Goal: Task Accomplishment & Management: Manage account settings

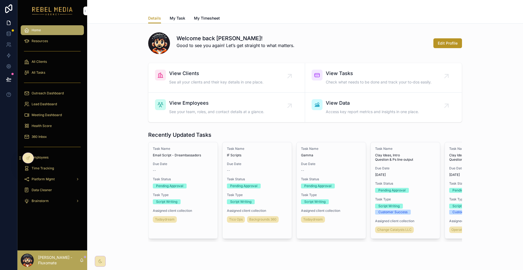
click at [41, 124] on span "Health Score" at bounding box center [42, 126] width 20 height 4
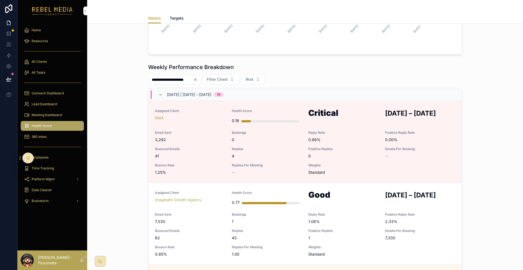
scroll to position [82, 0]
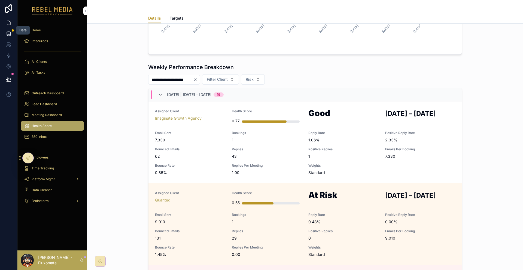
click at [8, 32] on icon at bounding box center [9, 33] width 4 height 2
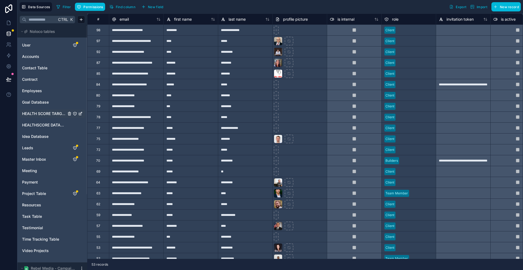
click at [38, 109] on div "HEALTH SCORE TARGET" at bounding box center [52, 113] width 65 height 9
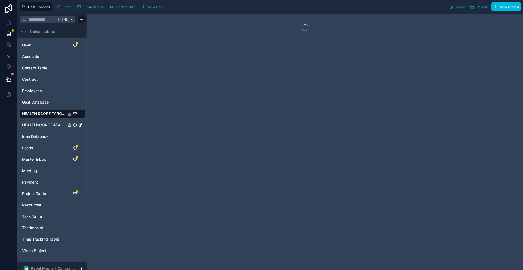
click at [36, 121] on div "HEALTHSCORE DATABASE" at bounding box center [52, 125] width 65 height 9
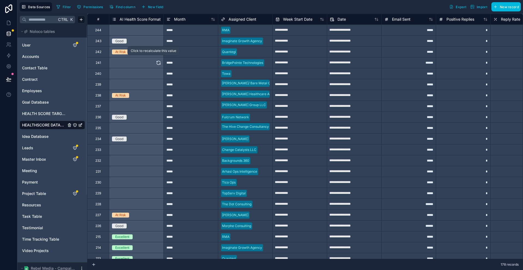
click at [156, 64] on icon at bounding box center [158, 62] width 5 height 5
click at [157, 105] on icon at bounding box center [159, 106] width 4 height 2
click at [156, 83] on icon at bounding box center [158, 84] width 5 height 5
click at [156, 29] on icon at bounding box center [158, 30] width 5 height 5
click at [156, 150] on icon at bounding box center [158, 149] width 5 height 5
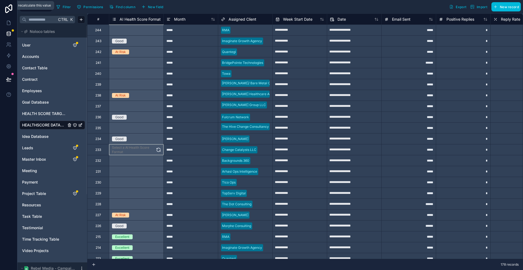
click at [169, 161] on div "*****" at bounding box center [190, 160] width 54 height 11
click at [156, 163] on button at bounding box center [158, 160] width 5 height 11
click at [157, 159] on icon at bounding box center [159, 160] width 4 height 2
click at [156, 171] on icon at bounding box center [158, 171] width 5 height 5
click at [156, 185] on button at bounding box center [158, 182] width 5 height 11
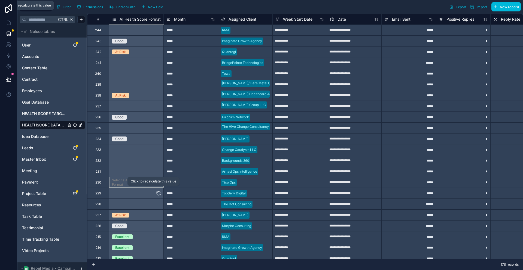
click at [157, 192] on icon at bounding box center [159, 193] width 4 height 2
click at [143, 206] on div "Select a AI Health Score Format" at bounding box center [136, 204] width 54 height 11
click at [157, 205] on icon at bounding box center [159, 206] width 4 height 2
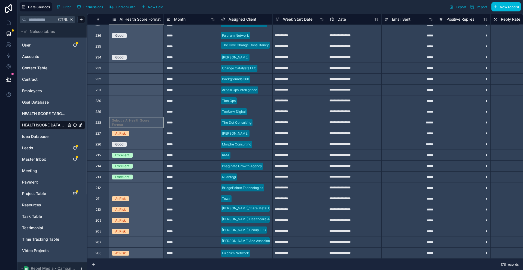
click at [0, 0] on icon at bounding box center [0, 0] width 0 height 0
click at [156, 240] on icon at bounding box center [158, 242] width 5 height 5
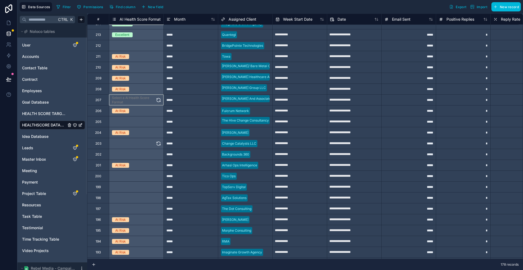
scroll to position [218, 0]
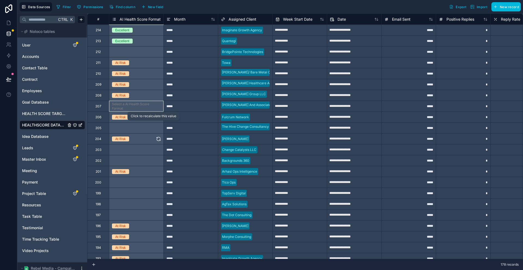
click at [0, 0] on icon at bounding box center [0, 0] width 0 height 0
click at [156, 153] on button at bounding box center [158, 150] width 5 height 11
click at [156, 163] on button at bounding box center [158, 160] width 5 height 11
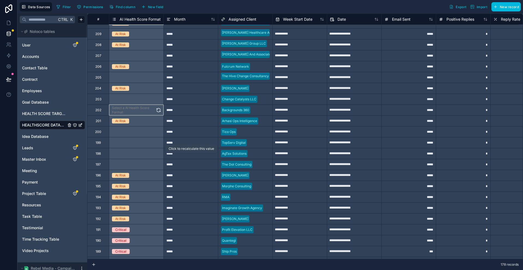
scroll to position [272, 0]
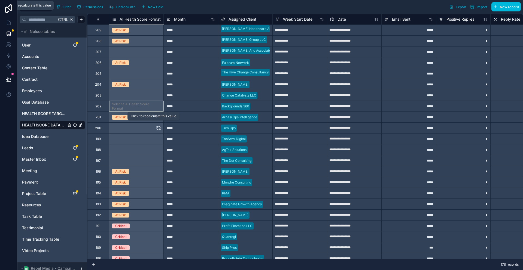
click at [156, 131] on button at bounding box center [158, 128] width 5 height 11
click at [156, 139] on icon at bounding box center [158, 138] width 5 height 5
click at [156, 153] on button at bounding box center [158, 150] width 5 height 11
click at [156, 161] on icon at bounding box center [158, 160] width 5 height 5
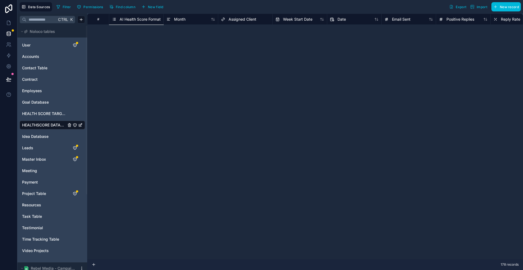
scroll to position [0, 0]
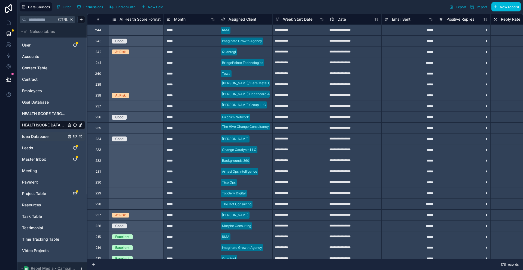
click at [41, 134] on span "Idea Database" at bounding box center [35, 136] width 26 height 5
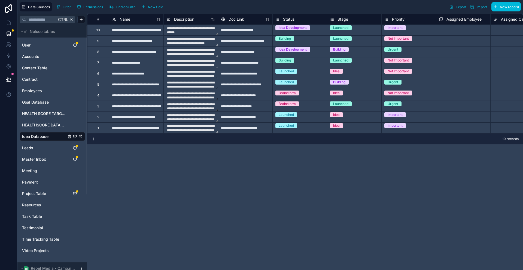
click at [35, 106] on div "User Accounts Contact Table Contract Employees Goal Database HEALTH SCORE TARGE…" at bounding box center [52, 148] width 65 height 218
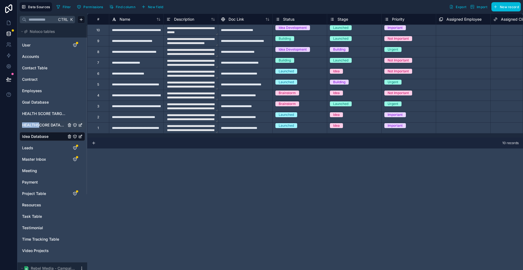
click at [32, 121] on div "HEALTHSCORE DATABASE" at bounding box center [52, 125] width 65 height 9
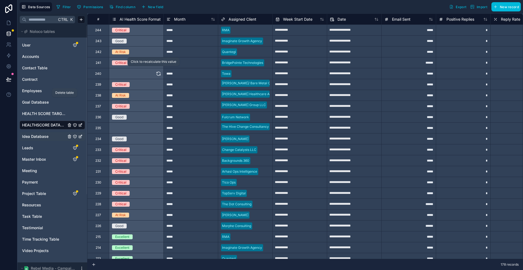
click at [156, 75] on icon at bounding box center [158, 73] width 5 height 5
click at [156, 127] on icon at bounding box center [158, 128] width 5 height 5
click at [157, 128] on icon at bounding box center [159, 129] width 4 height 2
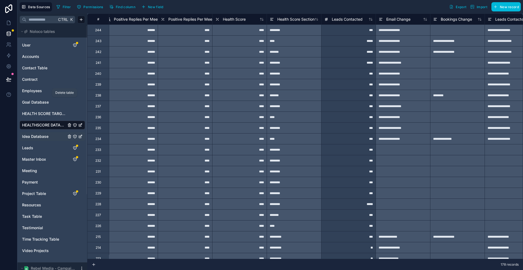
scroll to position [0, 1885]
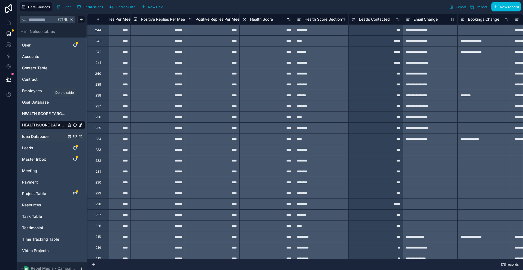
click at [250, 17] on span "Health Score" at bounding box center [261, 19] width 23 height 5
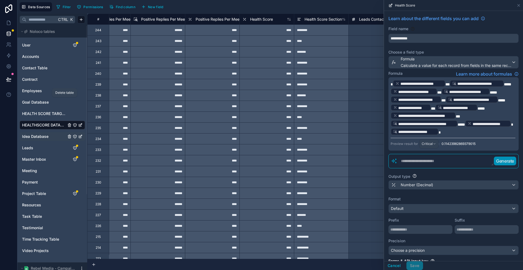
scroll to position [0, 1862]
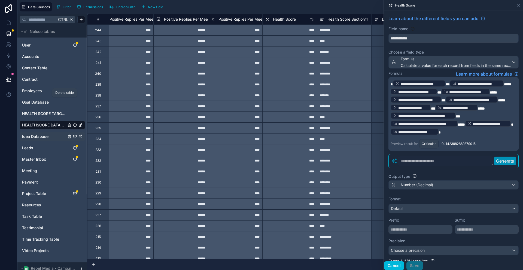
click at [404, 263] on button "Cancel" at bounding box center [394, 266] width 20 height 9
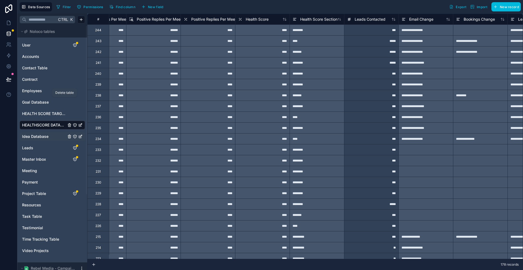
scroll to position [0, 1993]
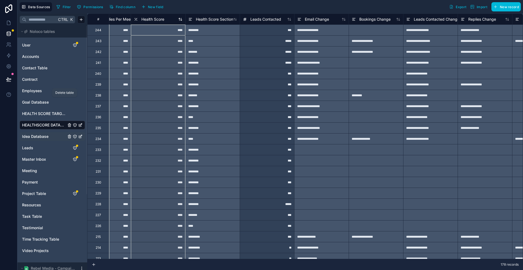
click at [155, 20] on div "Health Score" at bounding box center [158, 19] width 49 height 7
click at [140, 21] on div "Health Score" at bounding box center [149, 19] width 31 height 7
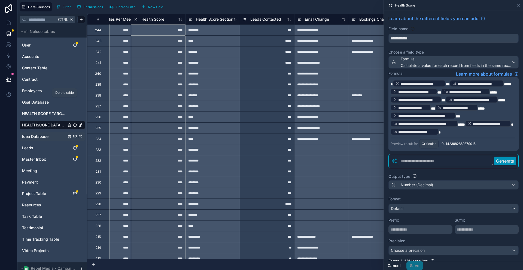
drag, startPoint x: 406, startPoint y: 265, endPoint x: 377, endPoint y: 259, distance: 29.6
click at [404, 265] on button "Cancel" at bounding box center [394, 266] width 20 height 9
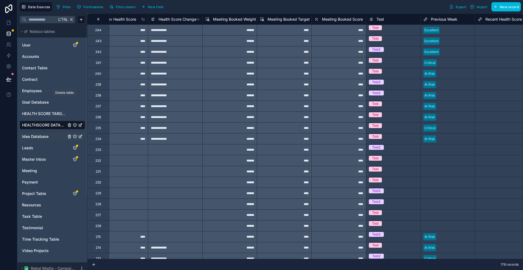
scroll to position [0, 2748]
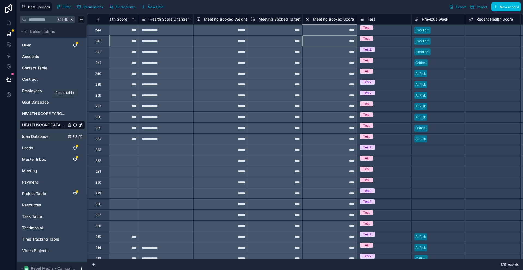
click at [311, 38] on div "****" at bounding box center [329, 40] width 54 height 11
click at [278, 41] on div "****" at bounding box center [275, 40] width 54 height 11
click at [314, 39] on div "****" at bounding box center [329, 40] width 54 height 11
click at [278, 40] on div "****" at bounding box center [275, 40] width 54 height 11
click at [310, 37] on div "****" at bounding box center [329, 40] width 54 height 11
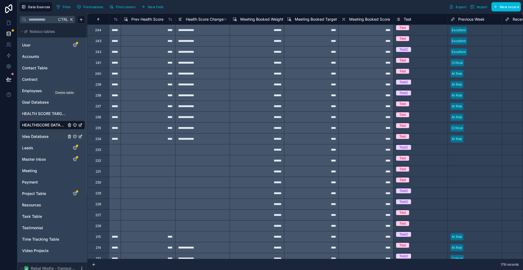
scroll to position [0, 2709]
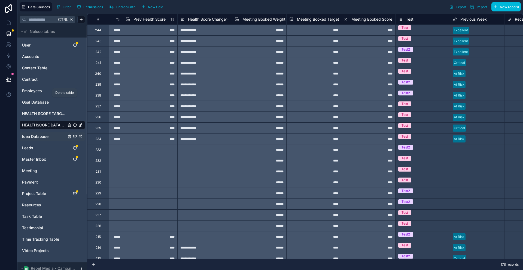
click at [116, 5] on span "Find column" at bounding box center [126, 7] width 20 height 4
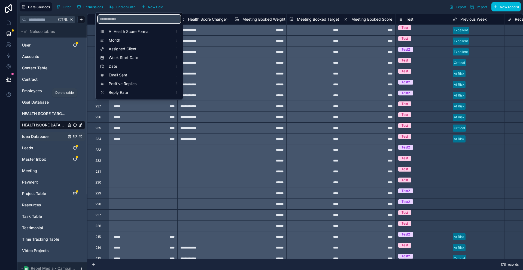
click at [123, 18] on input "scrollable content" at bounding box center [139, 19] width 83 height 9
type input "*"
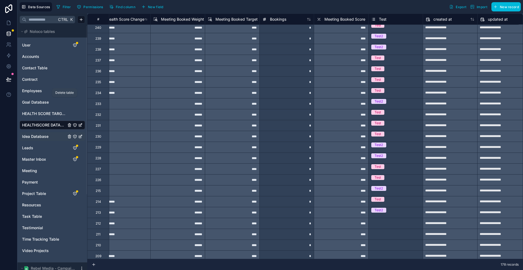
scroll to position [54, 2845]
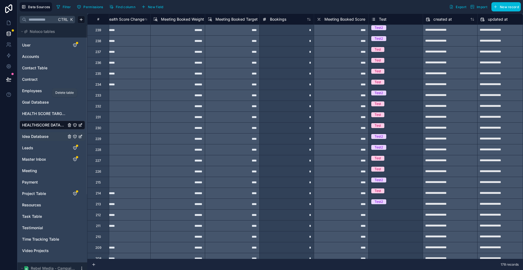
click at [327, 19] on span "Meeting Booked Score" at bounding box center [344, 19] width 41 height 5
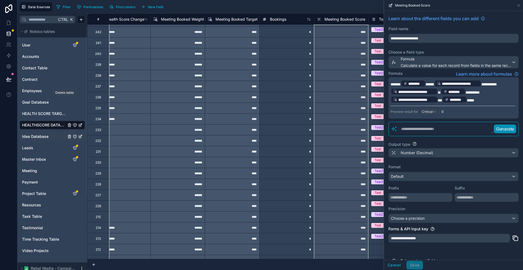
scroll to position [0, 2845]
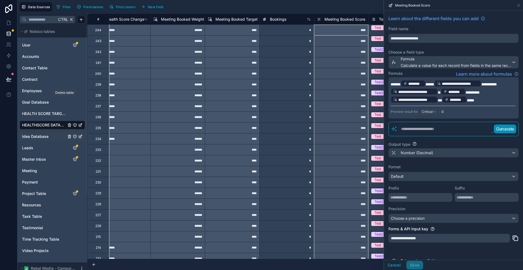
click at [480, 90] on span "*********" at bounding box center [472, 92] width 14 height 4
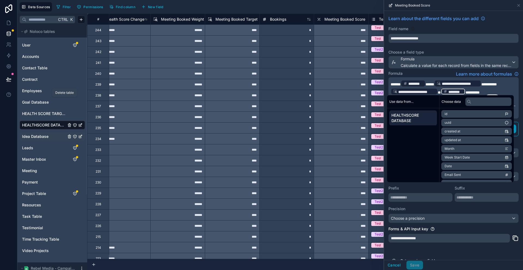
click at [441, 90] on span "*" at bounding box center [439, 92] width 3 height 4
click at [465, 99] on input "text" at bounding box center [488, 101] width 46 height 9
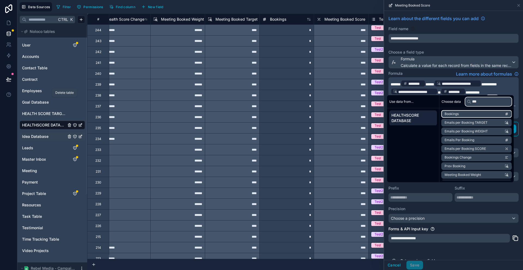
type input "***"
click at [457, 112] on li "Bookings" at bounding box center [476, 114] width 71 height 8
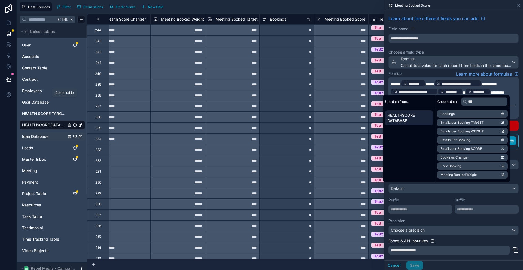
click at [464, 87] on p "**********" at bounding box center [453, 92] width 125 height 24
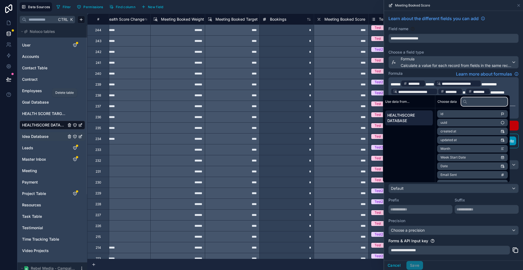
click at [466, 102] on input "text" at bounding box center [484, 101] width 46 height 9
type input "*"
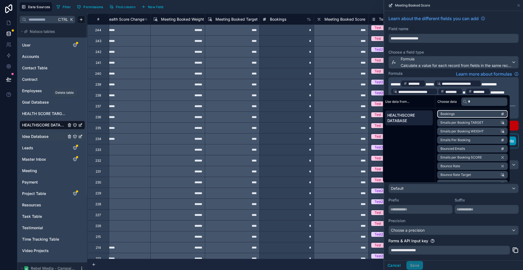
click at [465, 110] on li "Bookings" at bounding box center [472, 114] width 71 height 8
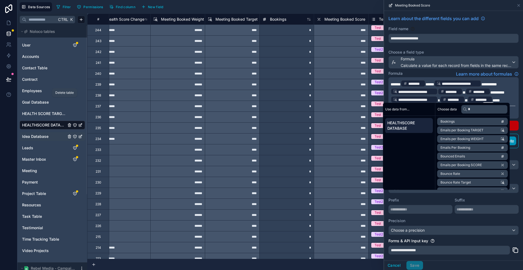
click at [504, 90] on span "*********" at bounding box center [497, 92] width 14 height 4
click at [479, 104] on div "Choose data" at bounding box center [472, 109] width 74 height 13
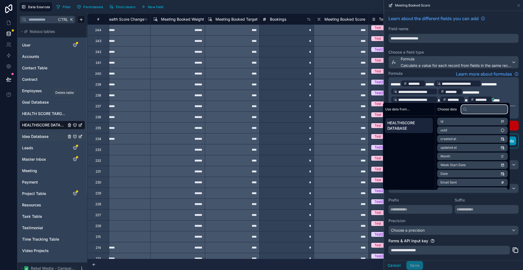
click at [478, 105] on input "text" at bounding box center [484, 109] width 46 height 9
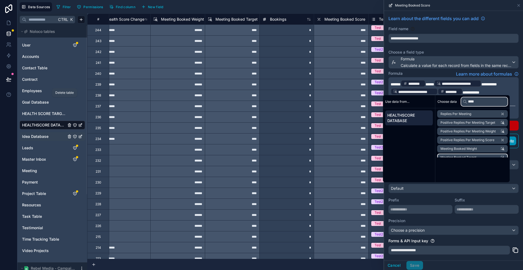
type input "****"
click at [475, 154] on li "Meeting Booked Target" at bounding box center [472, 158] width 71 height 8
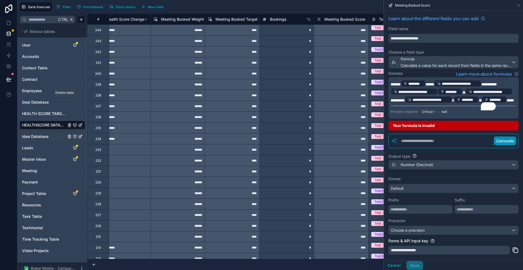
click at [459, 88] on div "********" at bounding box center [450, 91] width 25 height 7
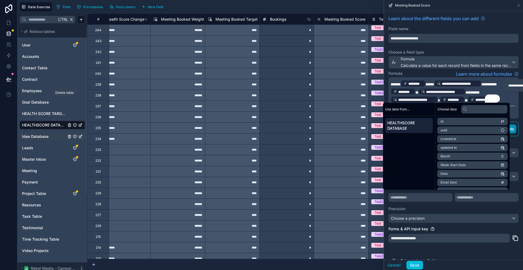
click at [455, 96] on div "********" at bounding box center [452, 99] width 25 height 7
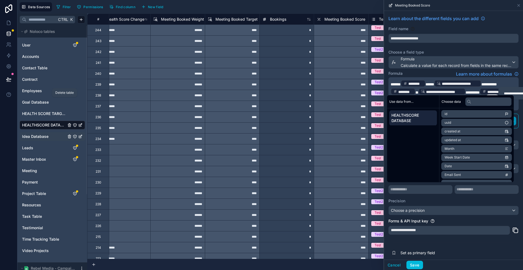
click at [482, 96] on div "Choose data" at bounding box center [476, 101] width 74 height 13
click at [483, 100] on input "text" at bounding box center [488, 101] width 46 height 9
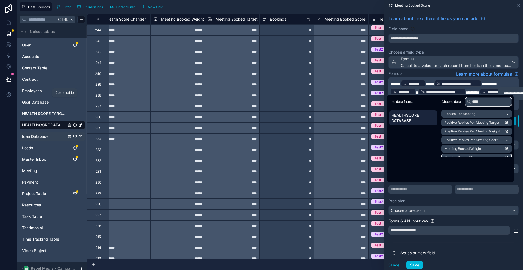
type input "****"
click at [476, 154] on li "Meeting Booked Target" at bounding box center [476, 158] width 71 height 8
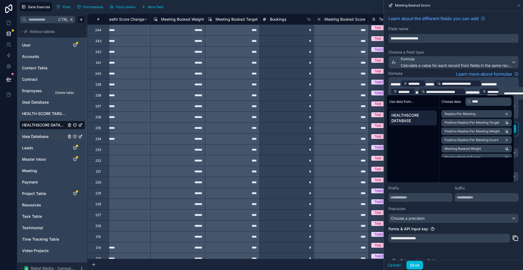
click at [488, 91] on p "**********" at bounding box center [453, 92] width 125 height 24
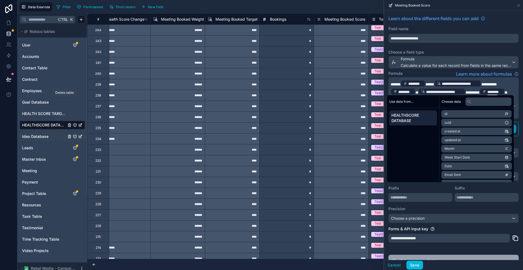
click at [472, 255] on button "Set as primary field" at bounding box center [453, 261] width 130 height 12
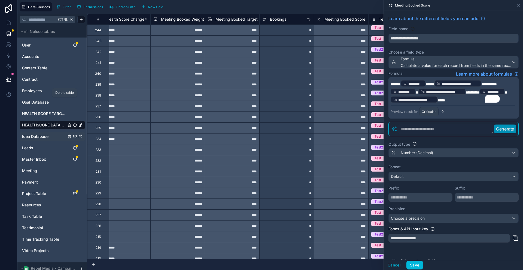
click at [445, 254] on div "**********" at bounding box center [453, 135] width 139 height 249
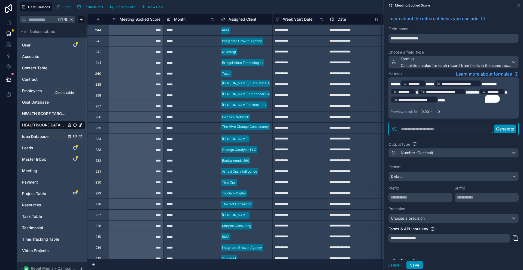
click at [423, 266] on button "Save" at bounding box center [414, 265] width 16 height 9
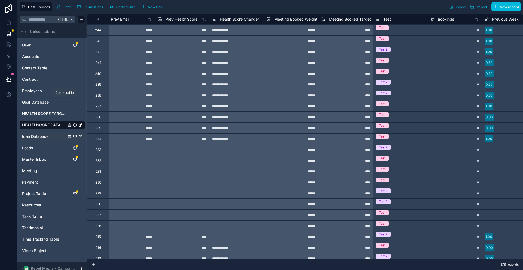
scroll to position [0, 2704]
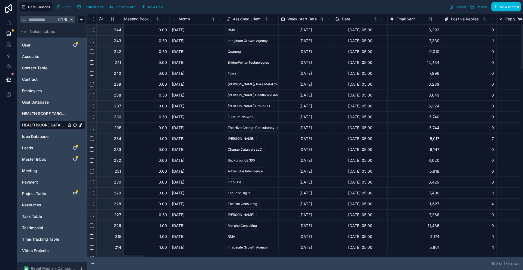
scroll to position [0, 11]
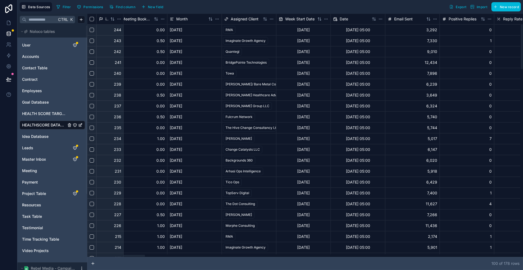
click at [133, 257] on div at bounding box center [117, 256] width 56 height 2
click at [116, 8] on span "Find column" at bounding box center [126, 7] width 20 height 4
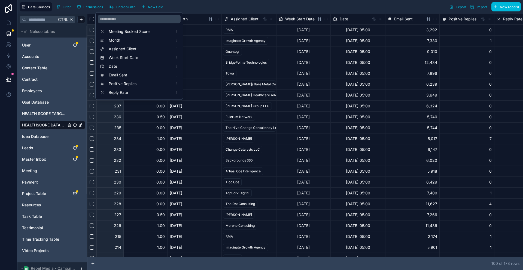
click at [112, 12] on div "Meeting Booked Score Month Assigned Client Week Start Date Date Email Sent Posi…" at bounding box center [139, 56] width 88 height 88
click at [113, 15] on input "scrollable content" at bounding box center [139, 19] width 83 height 9
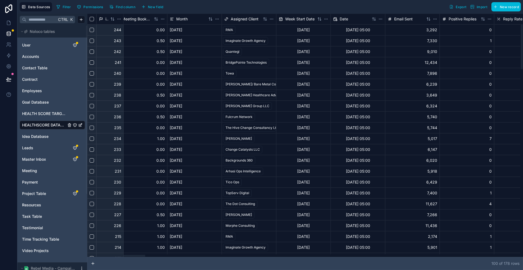
click at [194, 1] on div "Data Sources Filter Permissions Find column New field Export Import New record" at bounding box center [269, 7] width 505 height 14
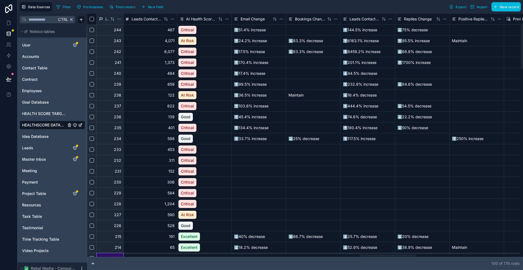
scroll to position [0, 2162]
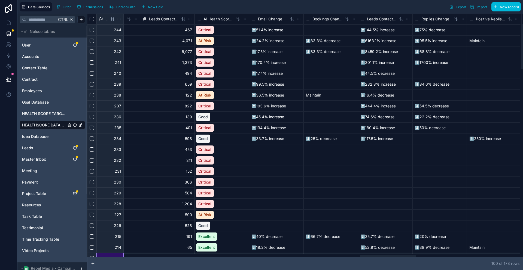
drag, startPoint x: 123, startPoint y: 257, endPoint x: 394, endPoint y: 256, distance: 271.0
click at [394, 256] on div at bounding box center [388, 256] width 56 height 2
click at [205, 14] on div "AI Health Score Format" at bounding box center [221, 19] width 54 height 11
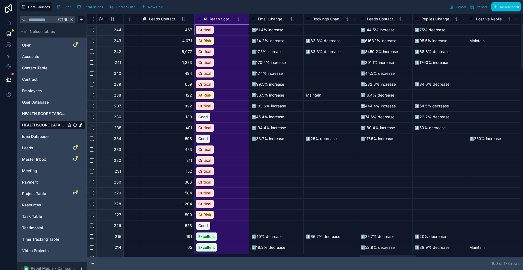
click at [233, 17] on html "Data Sources Filter Permissions Find column New field Export Import New record …" at bounding box center [261, 135] width 523 height 270
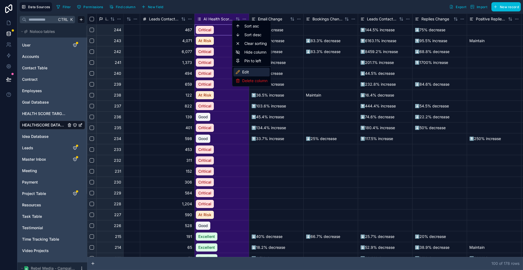
click at [242, 68] on div "Sort asc Sort desc Clear sorting Hide column Pin to left Edit Delete column" at bounding box center [251, 53] width 39 height 66
click at [242, 68] on div "Edit" at bounding box center [251, 72] width 36 height 9
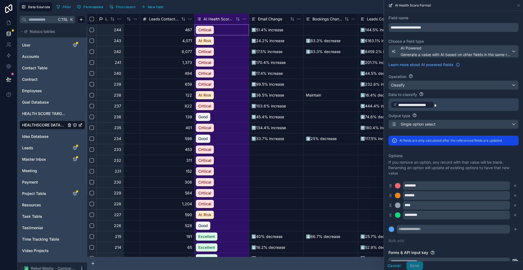
scroll to position [19, 0]
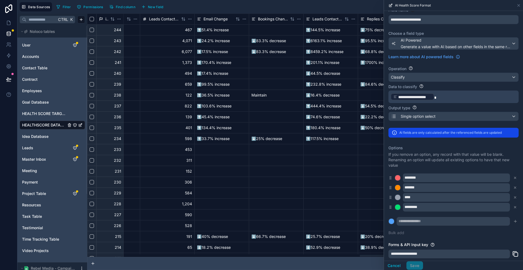
scroll to position [9, 0]
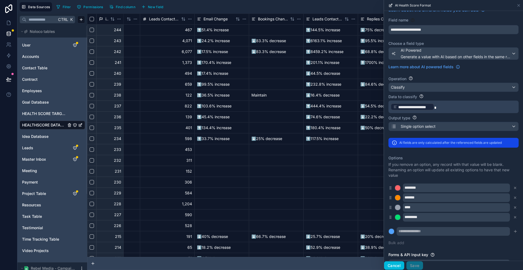
click at [404, 266] on button "Cancel" at bounding box center [394, 266] width 20 height 9
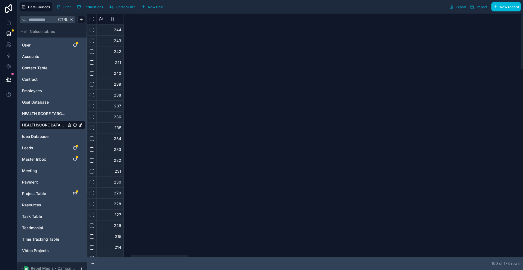
click at [148, 257] on div at bounding box center [303, 256] width 433 height 3
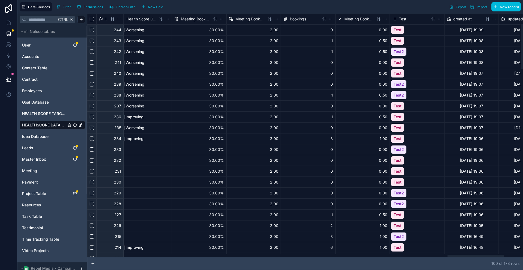
scroll to position [0, 2858]
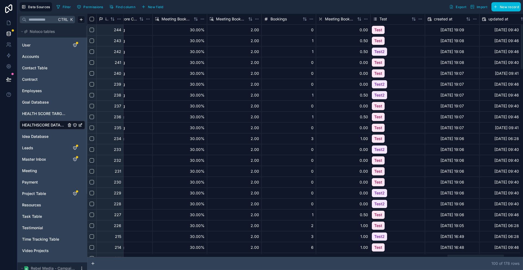
drag, startPoint x: 157, startPoint y: 258, endPoint x: 473, endPoint y: 260, distance: 316.2
click at [473, 257] on div at bounding box center [475, 256] width 56 height 2
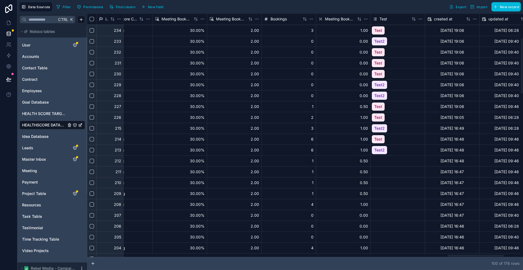
scroll to position [109, 2858]
click at [10, 21] on icon at bounding box center [8, 22] width 5 height 5
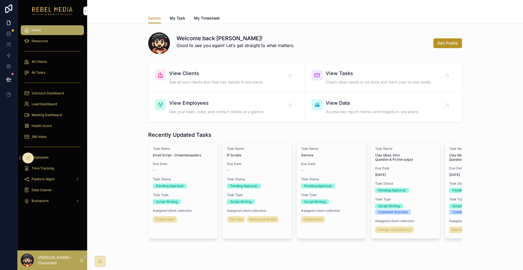
click at [43, 111] on div "Meeting Dashboard" at bounding box center [52, 115] width 57 height 9
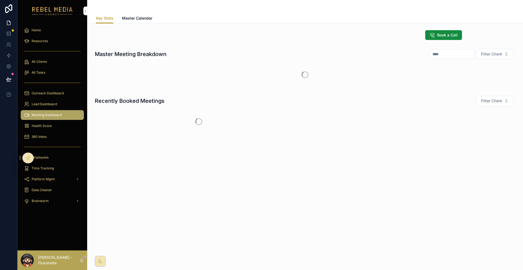
click at [43, 124] on span "Health Score" at bounding box center [42, 126] width 20 height 4
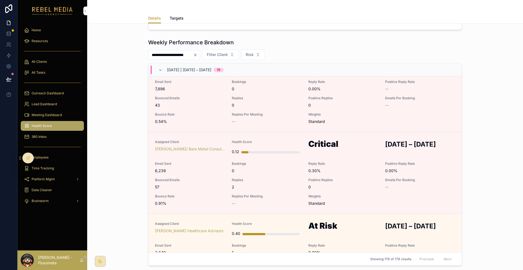
scroll to position [408, 0]
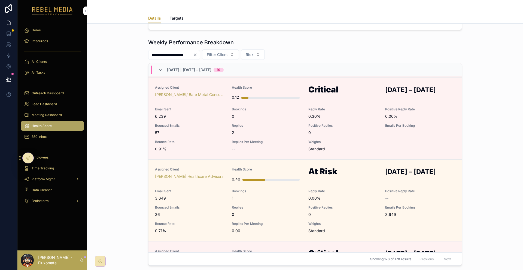
click at [184, 16] on span "Targets" at bounding box center [177, 18] width 14 height 5
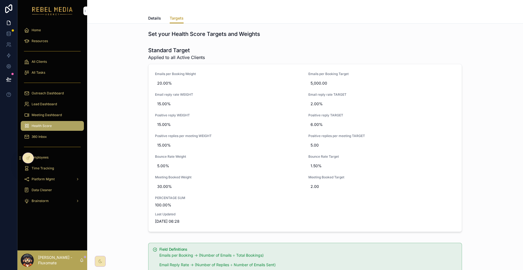
click at [161, 17] on span "Details" at bounding box center [154, 18] width 13 height 5
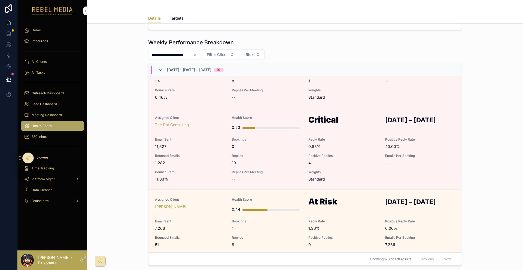
scroll to position [1246, 0]
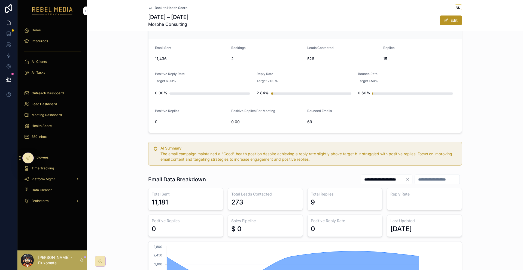
scroll to position [82, 0]
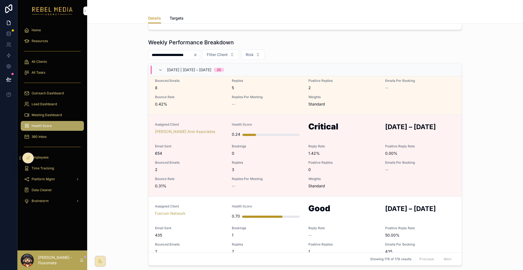
scroll to position [3881, 0]
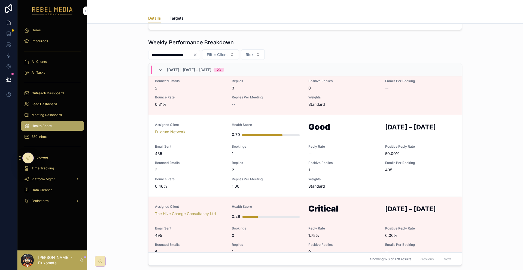
click at [184, 16] on span "Targets" at bounding box center [177, 18] width 14 height 5
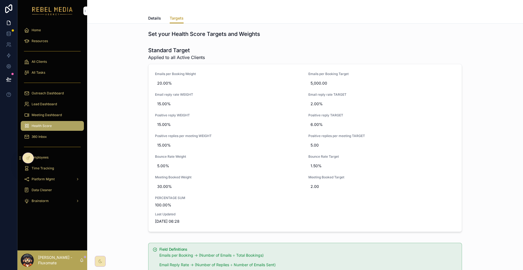
click at [161, 13] on link "Details" at bounding box center [154, 18] width 13 height 11
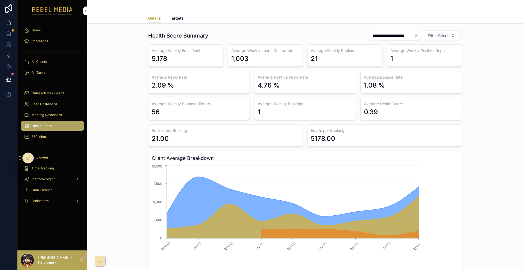
drag, startPoint x: 443, startPoint y: 234, endPoint x: 161, endPoint y: 29, distance: 348.5
click at [161, 29] on div "**********" at bounding box center [305, 151] width 427 height 247
click at [161, 32] on h1 "Health Score Summary" at bounding box center [178, 36] width 60 height 8
drag, startPoint x: 155, startPoint y: 46, endPoint x: 452, endPoint y: 227, distance: 347.3
click at [452, 227] on div "**********" at bounding box center [305, 151] width 427 height 247
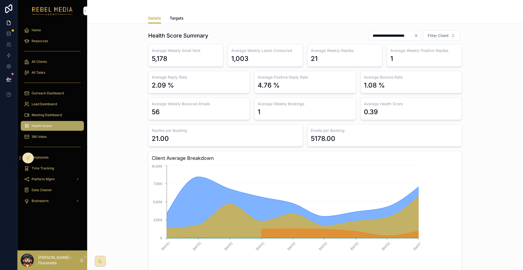
click at [452, 227] on div "**********" at bounding box center [305, 151] width 427 height 247
drag, startPoint x: 452, startPoint y: 227, endPoint x: 139, endPoint y: 26, distance: 372.3
click at [139, 28] on div "**********" at bounding box center [305, 151] width 427 height 247
click at [142, 39] on div "**********" at bounding box center [305, 151] width 427 height 247
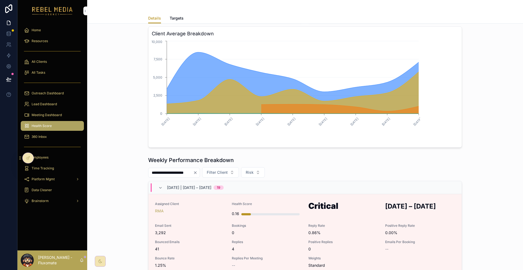
scroll to position [136, 0]
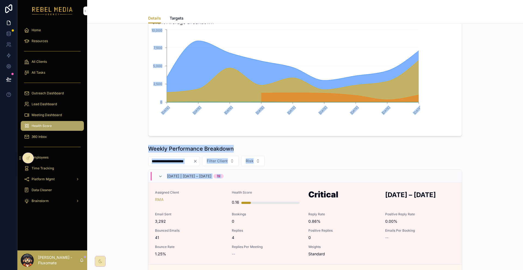
drag, startPoint x: 102, startPoint y: 99, endPoint x: 450, endPoint y: 196, distance: 360.9
click at [450, 196] on div "**********" at bounding box center [305, 150] width 436 height 524
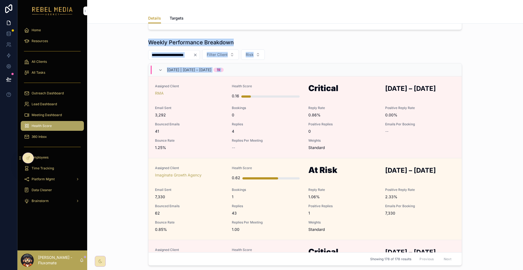
click at [482, 254] on div "**********" at bounding box center [305, 43] width 436 height 524
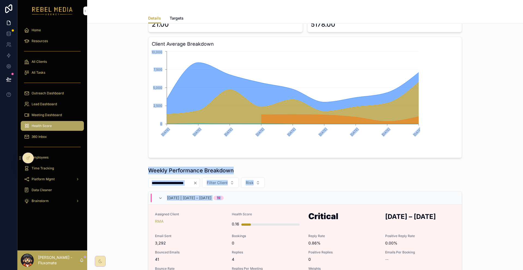
scroll to position [0, 0]
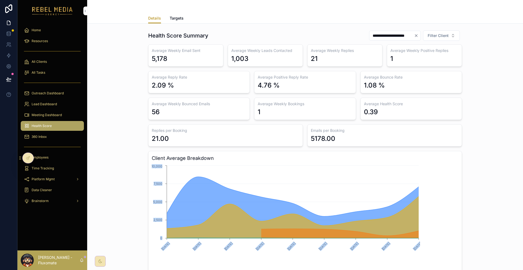
click at [54, 133] on div "360 Inbox" at bounding box center [52, 137] width 57 height 9
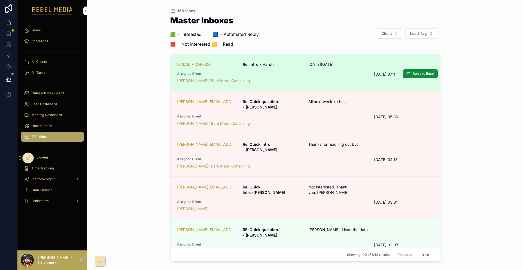
click at [336, 76] on link "hmurari@visionify.ai Re: Intro - Harsh On Wed, Oct 1, 2025 Assigned Client Marc…" at bounding box center [304, 72] width 269 height 37
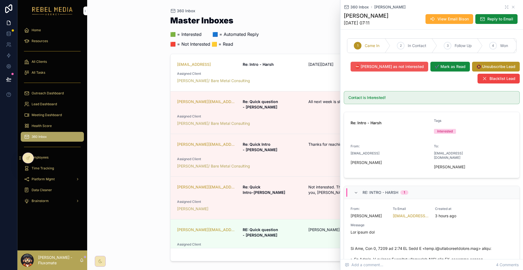
click at [414, 64] on span "⛔ Mark as not interested" at bounding box center [389, 66] width 69 height 5
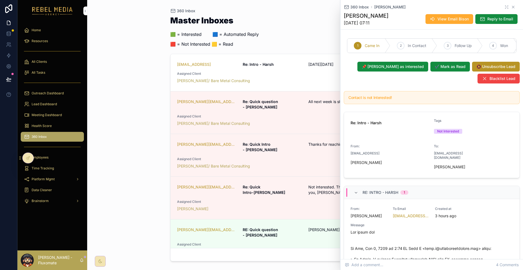
click at [511, 7] on icon "scrollable content" at bounding box center [513, 7] width 4 height 4
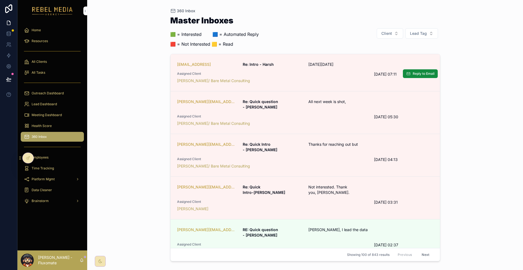
click at [374, 72] on span "08/10/2025 07:11" at bounding box center [403, 74] width 59 height 5
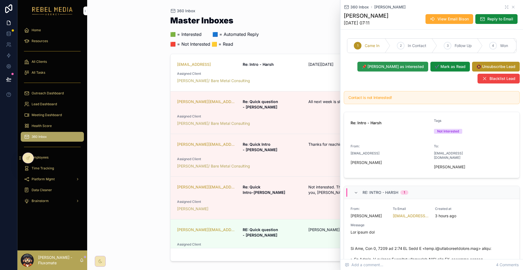
click at [419, 65] on span "📌 Mark as interested" at bounding box center [393, 66] width 62 height 5
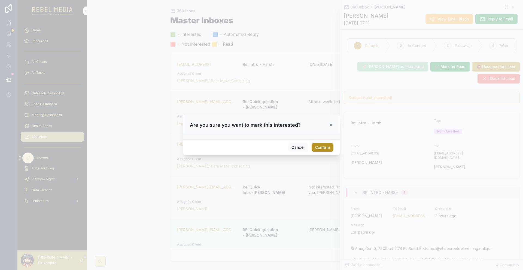
click at [312, 148] on button "Confirm" at bounding box center [323, 147] width 22 height 9
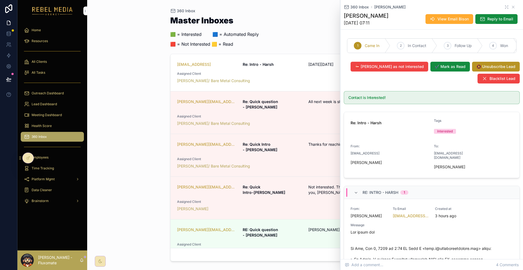
click at [511, 4] on div "360 Inbox Harsh Murari" at bounding box center [432, 6] width 176 height 5
click at [511, 7] on icon "scrollable content" at bounding box center [513, 7] width 4 height 4
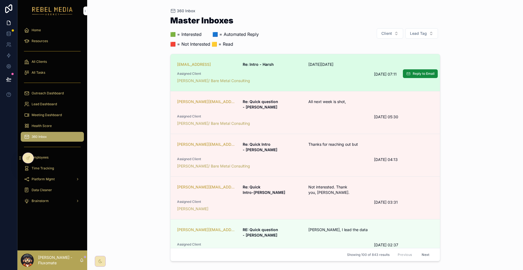
click at [374, 72] on span "08/10/2025 07:11" at bounding box center [403, 74] width 59 height 5
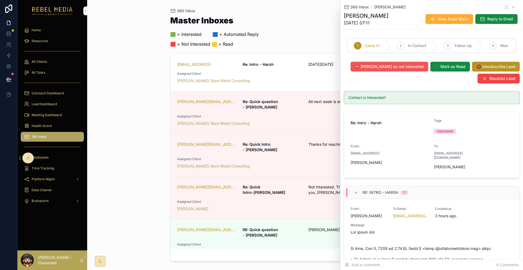
click at [416, 64] on span "⛔ Mark as not interested" at bounding box center [389, 66] width 69 height 5
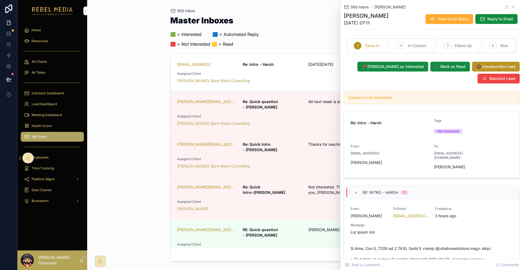
click at [279, 37] on div "Master Inboxes 🟩 = Interested ‎ ‎ ‎ ‎ ‎ ‎‎ ‎ 🟦 = Automated Reply 🟥 = Not Intere…" at bounding box center [305, 33] width 270 height 34
click at [459, 64] on span "✔️ Mark as Read" at bounding box center [450, 66] width 31 height 5
click at [511, 7] on icon "scrollable content" at bounding box center [513, 7] width 4 height 4
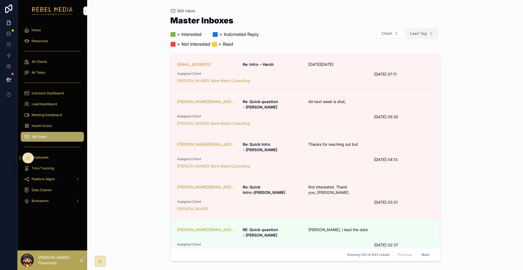
click at [428, 28] on button "Lead Tag" at bounding box center [421, 33] width 33 height 10
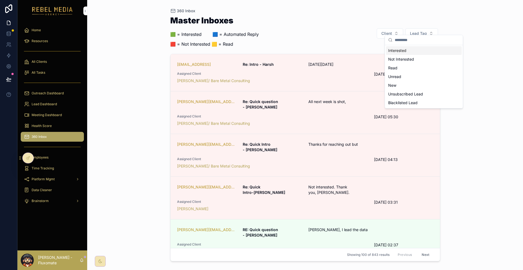
click at [413, 52] on div "Interested" at bounding box center [424, 50] width 76 height 9
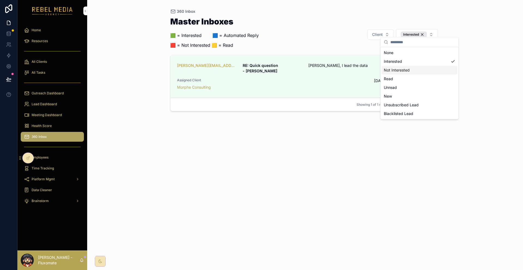
click at [416, 66] on div "Not Interested" at bounding box center [420, 70] width 76 height 9
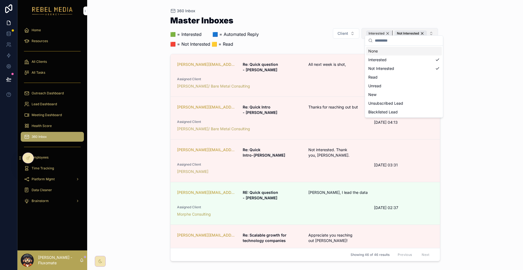
click at [390, 31] on div "Interested" at bounding box center [379, 34] width 26 height 6
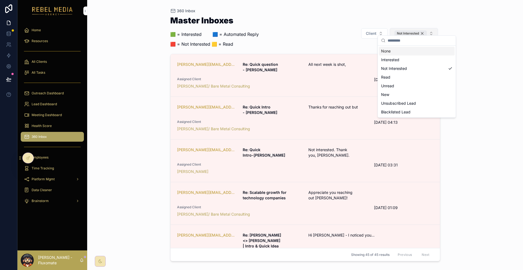
click at [420, 31] on div "Not Interested" at bounding box center [410, 34] width 32 height 6
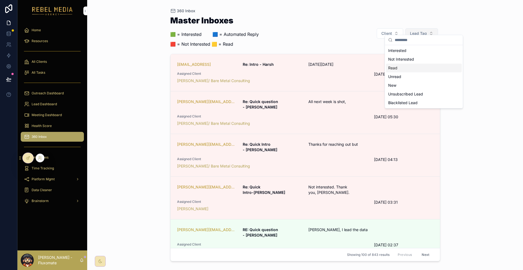
click at [28, 156] on icon at bounding box center [28, 158] width 4 height 4
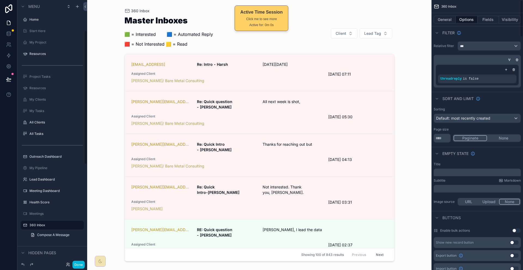
scroll to position [60, 0]
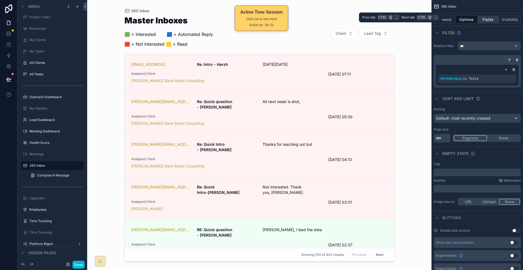
click at [489, 17] on button "Fields" at bounding box center [488, 20] width 22 height 8
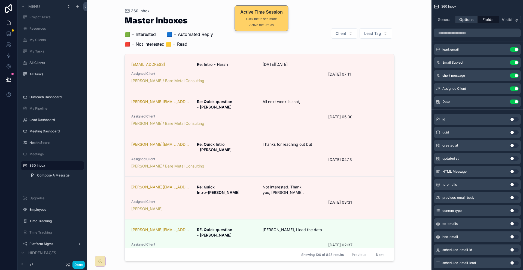
click at [472, 16] on button "Options" at bounding box center [467, 20] width 22 height 8
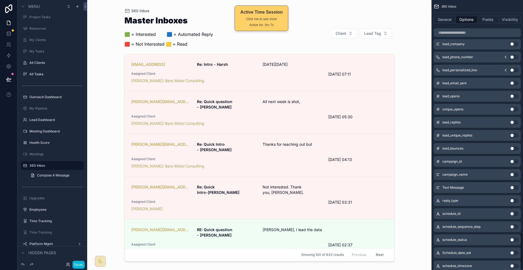
scroll to position [1696, 0]
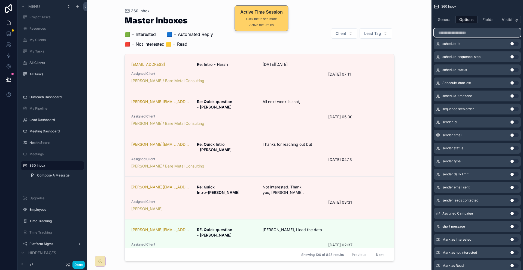
click at [473, 28] on input "scrollable content" at bounding box center [477, 32] width 87 height 9
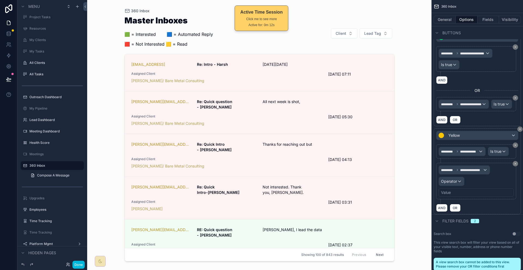
type input "*****"
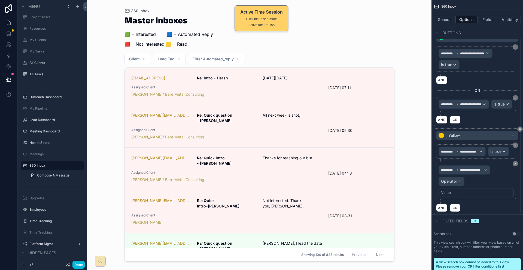
click at [205, 51] on div "scrollable content" at bounding box center [259, 132] width 279 height 264
click at [208, 46] on div "Master Inboxes 🟩 = Interested ‎ ‎ ‎ ‎ ‎ ‎‎ ‎ 🟦 = Automated Reply 🟥 = Not Intere…" at bounding box center [259, 138] width 270 height 251
click at [211, 56] on span "Filter Automated_reply" at bounding box center [213, 58] width 41 height 5
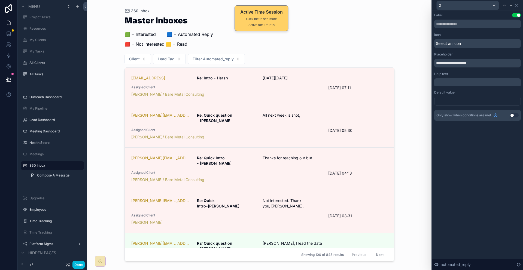
click at [482, 97] on div at bounding box center [477, 101] width 87 height 9
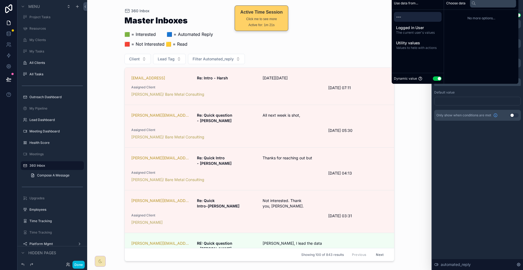
click at [482, 122] on div "**********" at bounding box center [477, 141] width 91 height 260
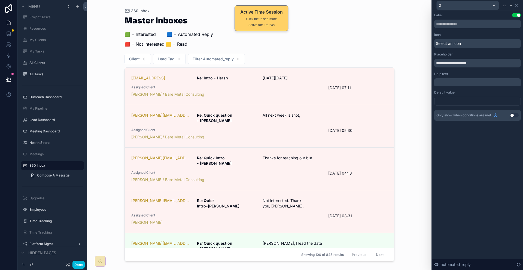
click at [215, 46] on div "Master Inboxes 🟩 = Interested ‎ ‎ ‎ ‎ ‎ ‎‎ ‎ 🟦 = Automated Reply 🟥 = Not Intere…" at bounding box center [259, 138] width 270 height 251
drag, startPoint x: 489, startPoint y: 54, endPoint x: 414, endPoint y: 51, distance: 75.0
click at [414, 51] on div "**********" at bounding box center [261, 135] width 523 height 270
type input "**********"
click at [214, 54] on button "Automated Reply" at bounding box center [211, 59] width 47 height 10
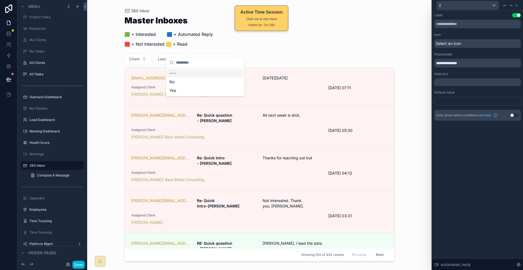
click at [314, 27] on div "Master Inboxes 🟩 = Interested ‎ ‎ ‎ ‎ ‎ ‎‎ ‎ 🟦 = Automated Reply 🟥 = Not Intere…" at bounding box center [259, 33] width 270 height 34
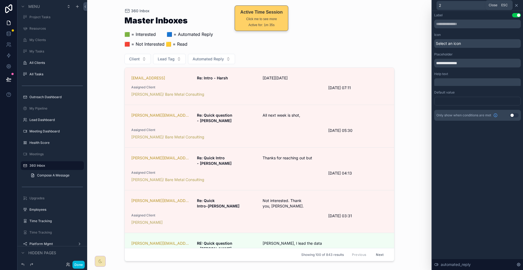
click at [517, 3] on icon at bounding box center [516, 5] width 4 height 4
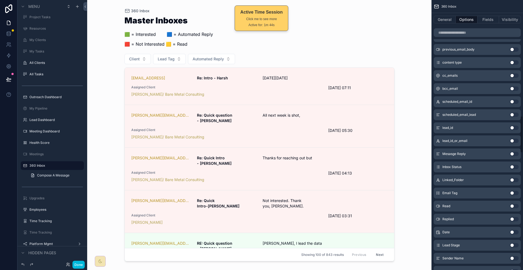
scroll to position [857, 0]
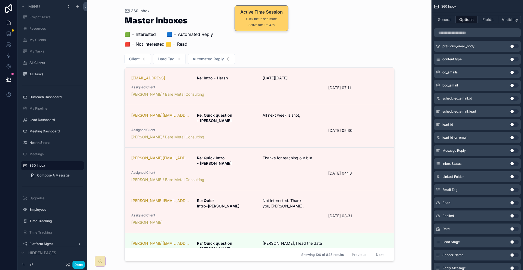
click at [514, 201] on button "Use setting" at bounding box center [514, 203] width 9 height 4
click at [242, 56] on span "Filter Read" at bounding box center [252, 58] width 20 height 5
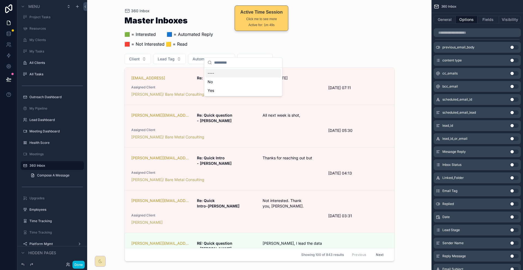
click at [318, 45] on div "Master Inboxes 🟩 = Interested ‎ ‎ ‎ ‎ ‎ ‎‎ ‎ 🟦 = Automated Reply 🟥 = Not Intere…" at bounding box center [259, 138] width 270 height 251
click at [487, 17] on button "Fields" at bounding box center [488, 20] width 22 height 8
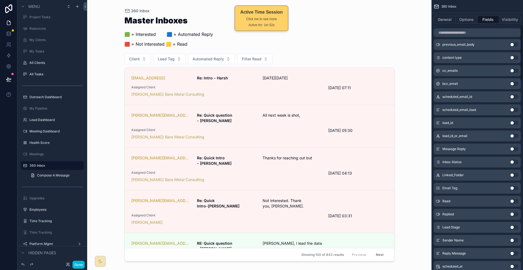
scroll to position [0, 0]
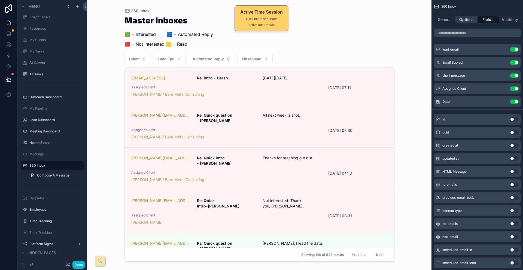
click at [469, 20] on button "Options" at bounding box center [467, 20] width 22 height 8
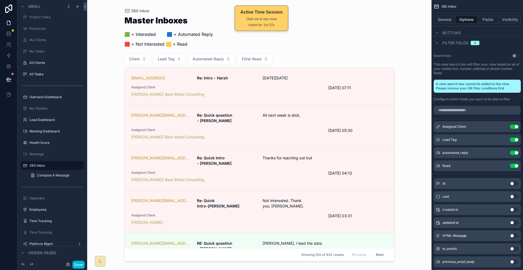
scroll to position [654, 0]
click at [502, 164] on button "scrollable content" at bounding box center [503, 166] width 9 height 4
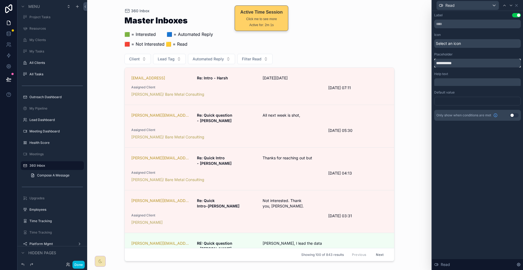
drag, startPoint x: 447, startPoint y: 56, endPoint x: 438, endPoint y: 56, distance: 8.2
click at [438, 56] on div "**********" at bounding box center [261, 135] width 523 height 270
type input "****"
click at [491, 97] on div at bounding box center [477, 101] width 87 height 9
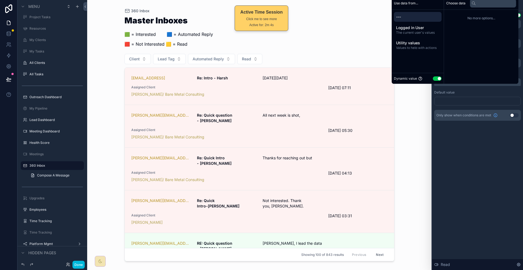
click at [429, 77] on div "Dynamic value Use setting" at bounding box center [418, 78] width 48 height 6
click at [432, 77] on div "Dynamic value Use setting" at bounding box center [418, 78] width 48 height 6
click at [435, 78] on button "Use setting" at bounding box center [437, 79] width 9 height 4
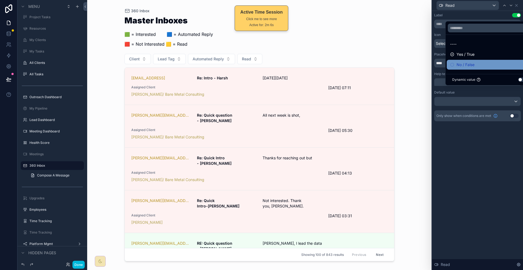
click at [480, 68] on div "No / False" at bounding box center [489, 65] width 79 height 7
click at [491, 144] on div "Label Use setting Icon Select an icon Placeholder **** Help text ﻿ Default valu…" at bounding box center [477, 141] width 91 height 260
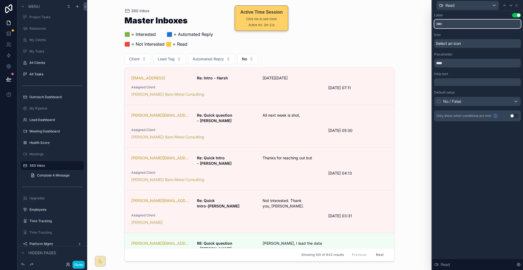
click at [475, 23] on input "text" at bounding box center [477, 24] width 87 height 9
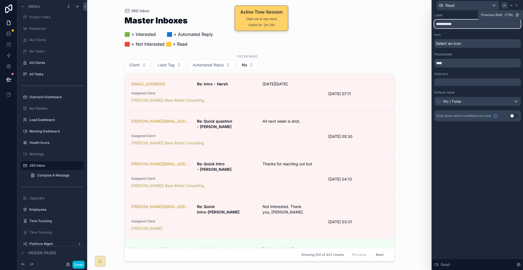
type input "**********"
click at [508, 4] on div at bounding box center [504, 5] width 7 height 7
click at [478, 20] on input "text" at bounding box center [477, 24] width 87 height 9
type input "**********"
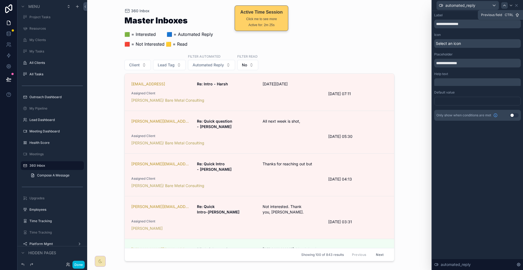
click at [507, 4] on icon at bounding box center [504, 5] width 4 height 4
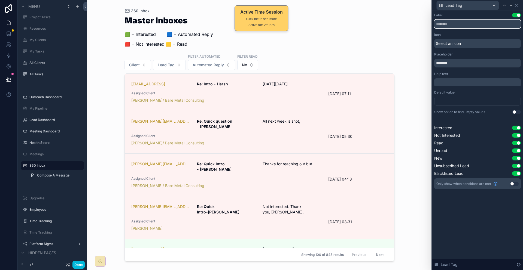
click at [467, 20] on input "text" at bounding box center [477, 24] width 87 height 9
type input "**********"
click at [506, 4] on icon at bounding box center [504, 5] width 4 height 4
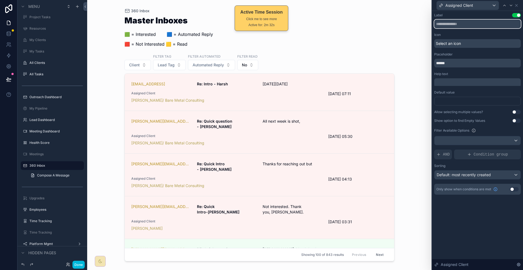
click at [465, 21] on input "text" at bounding box center [477, 24] width 87 height 9
type input "**********"
click at [138, 60] on button "Client" at bounding box center [137, 65] width 26 height 10
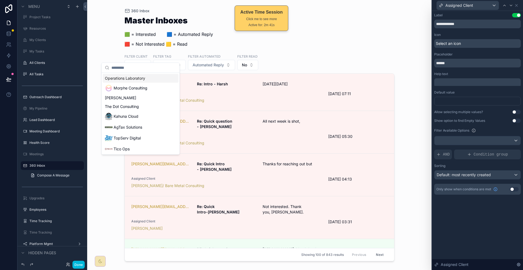
click at [431, 135] on div "360 Inbox Master Inboxes 🟩 = Interested ‎ ‎ ‎ ‎ ‎ ‎‎ ‎ 🟦 = Automated Reply 🟥 = …" at bounding box center [259, 135] width 344 height 270
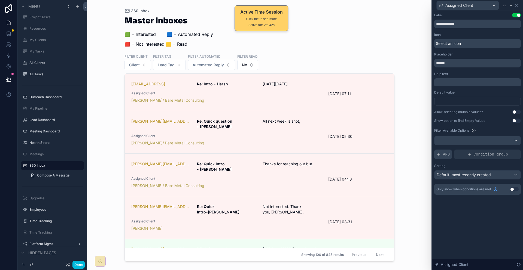
click at [450, 152] on span "AND" at bounding box center [446, 154] width 7 height 5
click at [499, 150] on div "Add a filter" at bounding box center [477, 155] width 87 height 10
click at [506, 147] on div at bounding box center [507, 151] width 8 height 8
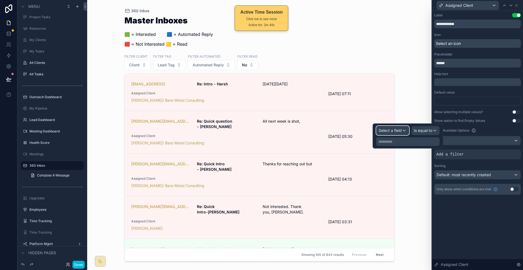
click at [386, 129] on span "Select a field" at bounding box center [390, 130] width 23 height 5
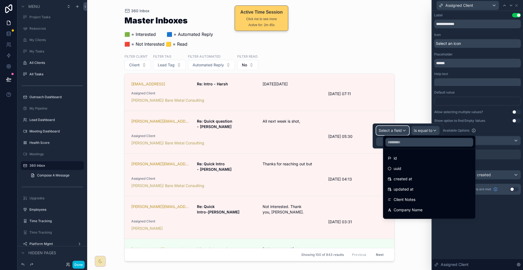
scroll to position [27, 0]
click at [469, 136] on div at bounding box center [477, 140] width 86 height 9
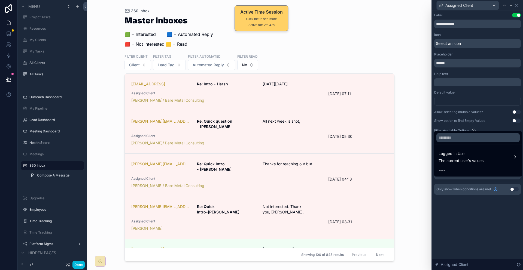
click at [471, 186] on div at bounding box center [477, 135] width 91 height 270
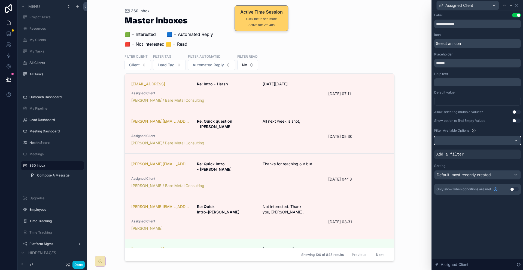
click at [469, 136] on div at bounding box center [477, 140] width 86 height 9
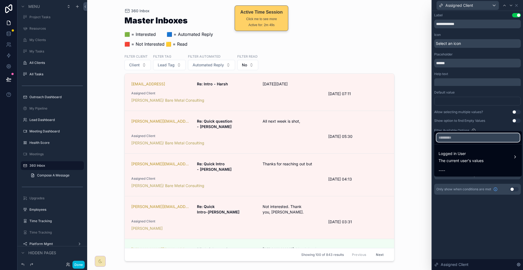
click at [493, 139] on input "text" at bounding box center [477, 137] width 83 height 9
click at [508, 109] on div at bounding box center [477, 135] width 91 height 270
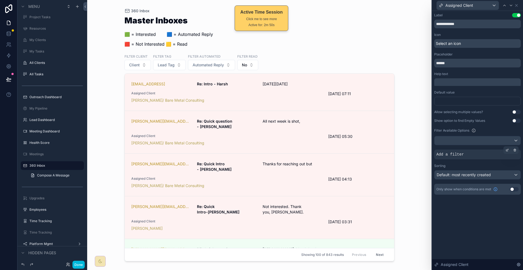
click at [500, 150] on div "Add a filter" at bounding box center [477, 155] width 87 height 10
click at [514, 149] on icon at bounding box center [514, 150] width 3 height 3
click at [450, 152] on span "AND" at bounding box center [446, 154] width 7 height 5
click at [506, 147] on div at bounding box center [507, 151] width 8 height 8
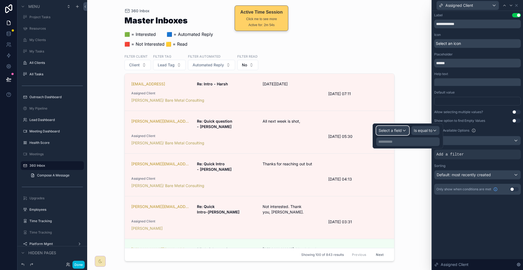
click at [391, 129] on span "Select a field" at bounding box center [390, 130] width 23 height 5
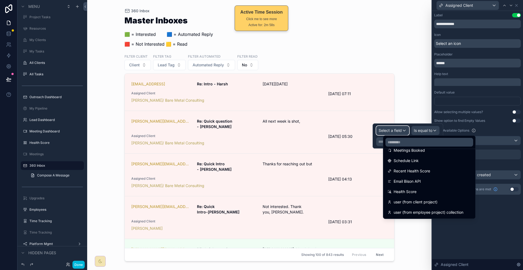
scroll to position [758, 0]
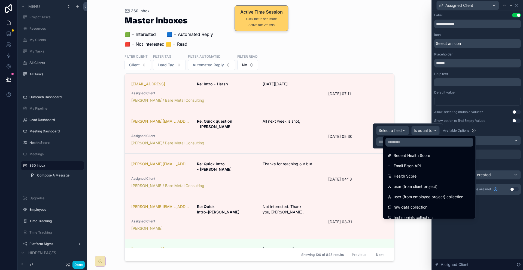
drag, startPoint x: 431, startPoint y: 201, endPoint x: 433, endPoint y: 153, distance: 48.8
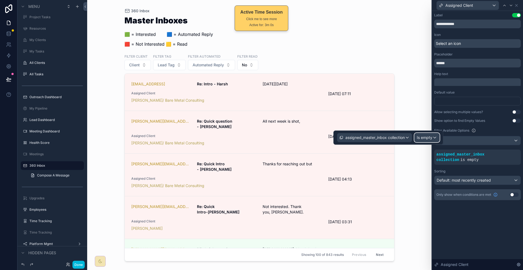
click at [428, 136] on span "Is empty" at bounding box center [425, 137] width 16 height 5
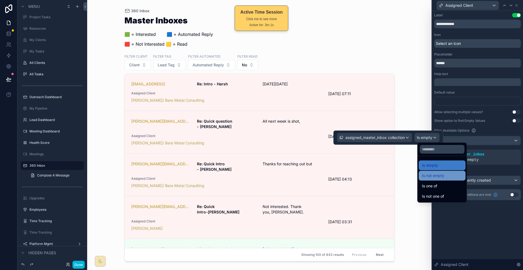
click at [431, 174] on span "Is not empty" at bounding box center [433, 176] width 22 height 7
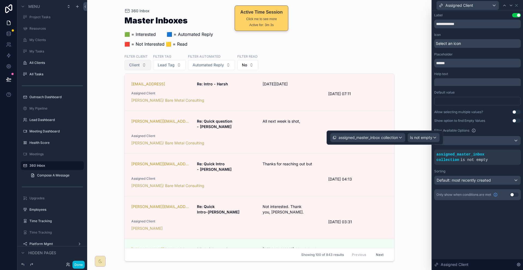
click at [136, 62] on span "Client" at bounding box center [134, 64] width 11 height 5
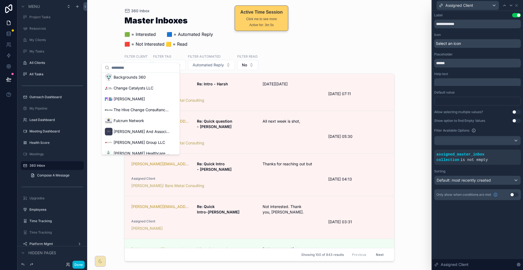
scroll to position [0, 0]
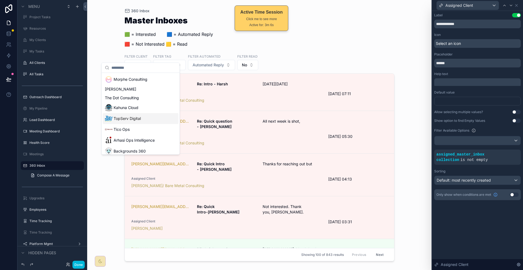
click at [468, 215] on div "**********" at bounding box center [477, 141] width 91 height 260
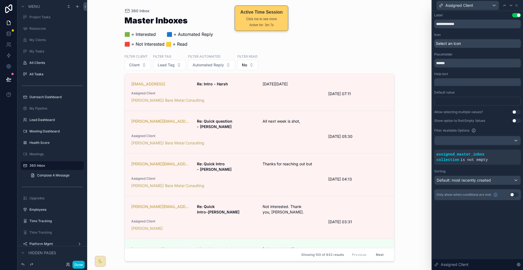
click at [203, 62] on div "Master Inboxes 🟩 = Interested ‎ ‎ ‎ ‎ ‎ ‎‎ ‎ 🟦 = Automated Reply 🟥 = Not Intere…" at bounding box center [259, 138] width 270 height 251
click at [206, 62] on span "Automated Reply" at bounding box center [208, 64] width 31 height 5
click at [170, 54] on div "Filter Tag" at bounding box center [169, 57] width 33 height 6
click at [170, 60] on button "Lead Tag" at bounding box center [169, 65] width 33 height 10
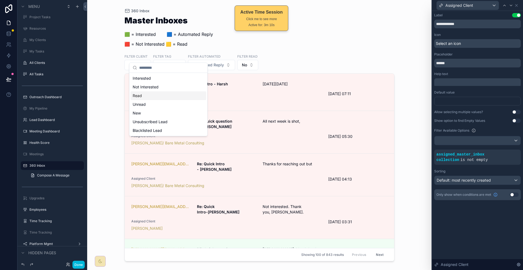
click at [144, 92] on div "Read" at bounding box center [168, 96] width 76 height 9
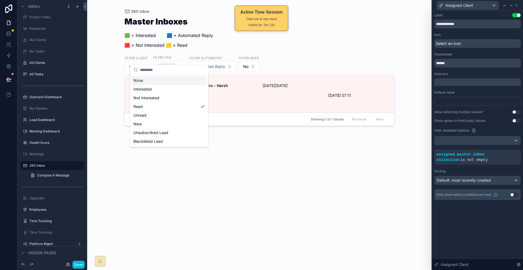
click at [309, 55] on div "Filter Client Client Filter Tag Read Filter Automated Automated Reply Filter Re…" at bounding box center [259, 63] width 270 height 17
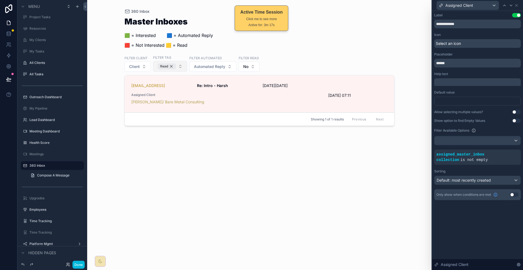
click at [165, 63] on div "Read" at bounding box center [167, 66] width 18 height 6
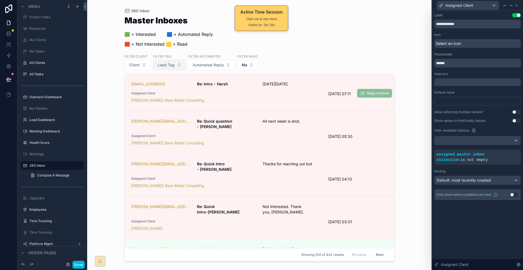
click at [180, 91] on span "Assigned Client" at bounding box center [226, 93] width 191 height 4
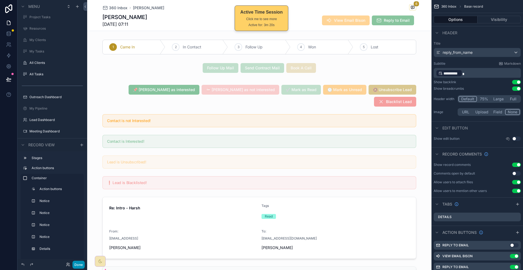
click at [72, 265] on button "Done" at bounding box center [78, 265] width 12 height 8
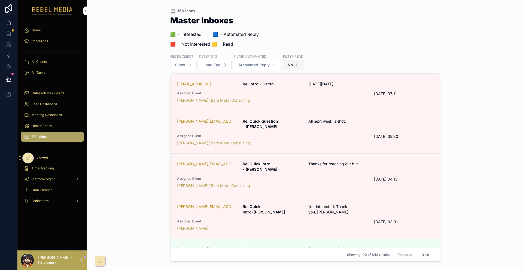
click at [283, 60] on button "No" at bounding box center [293, 65] width 21 height 10
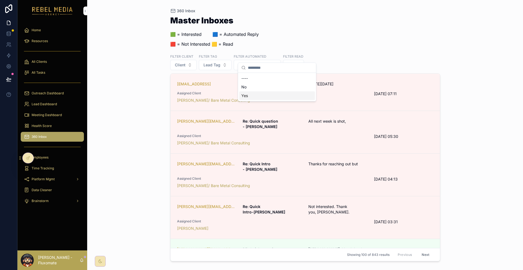
click at [252, 92] on div "Yes" at bounding box center [277, 96] width 76 height 9
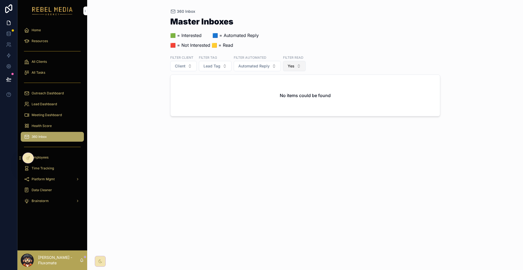
click at [283, 61] on button "Yes" at bounding box center [294, 66] width 23 height 10
click at [304, 55] on div "Filter Client Client Filter Tag Lead Tag Filter Automated Automated Reply Filte…" at bounding box center [305, 63] width 270 height 16
click at [288, 63] on span "Yes" at bounding box center [291, 65] width 7 height 5
click at [255, 87] on div "No" at bounding box center [278, 88] width 76 height 9
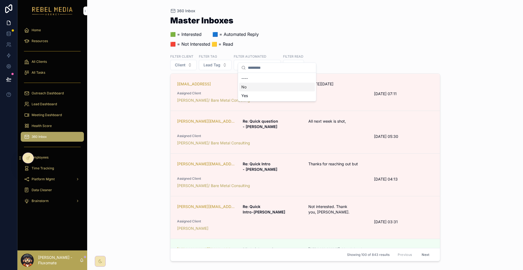
click at [344, 39] on div "Master Inboxes 🟩 = Interested ‎ ‎ ‎ ‎ ‎ ‎‎ ‎ 🟦 = Automated Reply 🟥 = Not Intere…" at bounding box center [305, 33] width 270 height 34
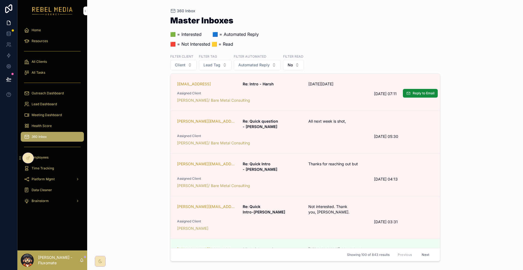
click at [345, 93] on link "hmurari@visionify.ai Re: Intro - Harsh On Wed, Oct 1, 2025 Assigned Client Marc…" at bounding box center [304, 92] width 269 height 37
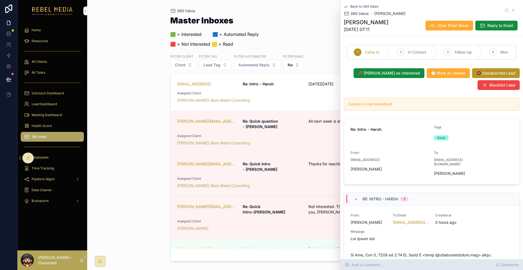
click at [391, 270] on div "Add a comment... 6 Comments" at bounding box center [431, 265] width 182 height 11
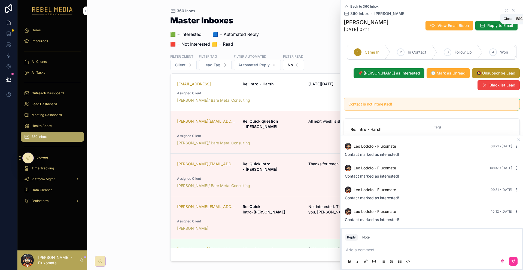
click at [511, 9] on icon "scrollable content" at bounding box center [513, 10] width 4 height 4
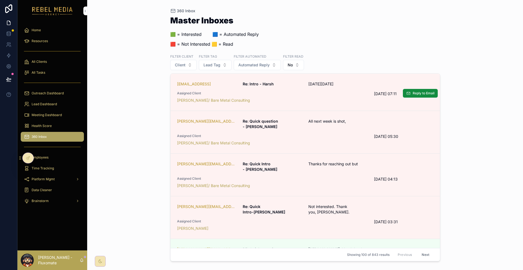
click at [304, 98] on div "Marc Weinberg/ Bare Metal Consulting" at bounding box center [272, 100] width 191 height 5
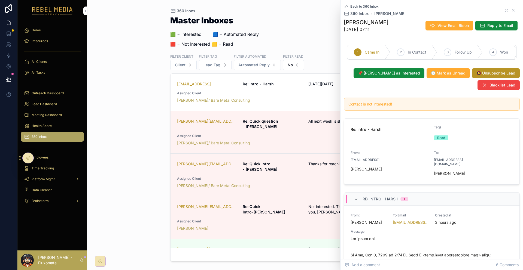
click at [321, 42] on div "Master Inboxes 🟩 = Interested ‎ ‎ ‎ ‎ ‎ ‎‎ ‎ 🟦 = Automated Reply 🟥 = Not Intere…" at bounding box center [305, 33] width 270 height 34
click at [283, 60] on button "No" at bounding box center [293, 65] width 21 height 10
click at [260, 92] on div "Yes" at bounding box center [277, 96] width 76 height 9
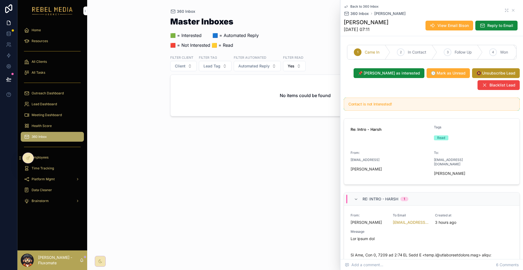
click at [291, 55] on div "Filter Client Client Filter Tag Lead Tag Filter Automated Automated Reply Filte…" at bounding box center [305, 63] width 270 height 16
click at [27, 155] on div at bounding box center [28, 158] width 11 height 10
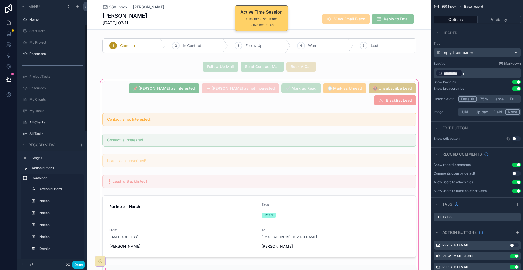
scroll to position [60, 0]
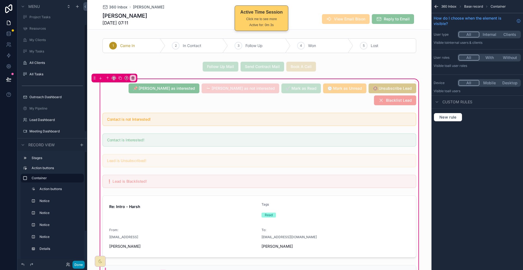
click at [72, 263] on button "Done" at bounding box center [78, 265] width 12 height 8
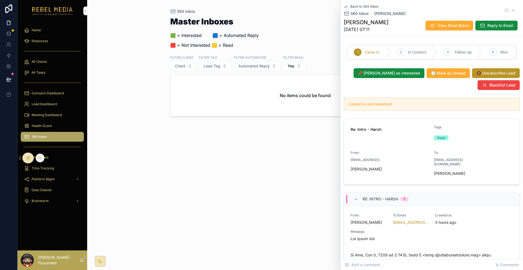
click at [30, 158] on div at bounding box center [28, 158] width 11 height 10
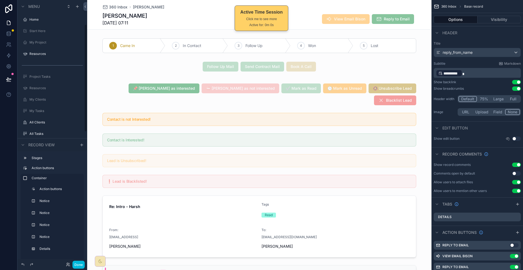
scroll to position [60, 0]
click at [127, 4] on span "360 Inbox" at bounding box center [118, 6] width 19 height 5
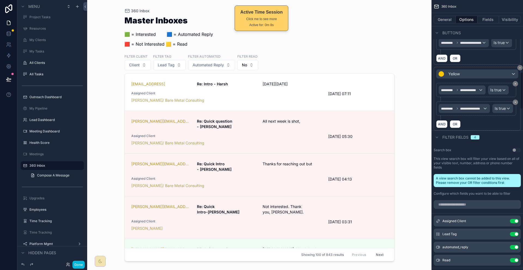
scroll to position [545, 0]
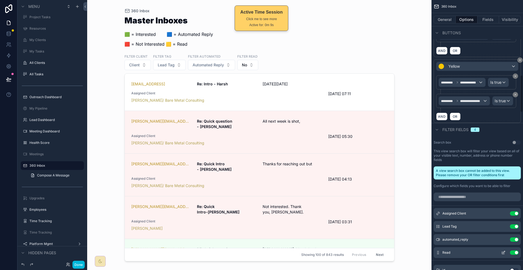
click at [514, 251] on button "Use setting" at bounding box center [514, 253] width 9 height 4
click at [72, 265] on button "Done" at bounding box center [78, 265] width 12 height 8
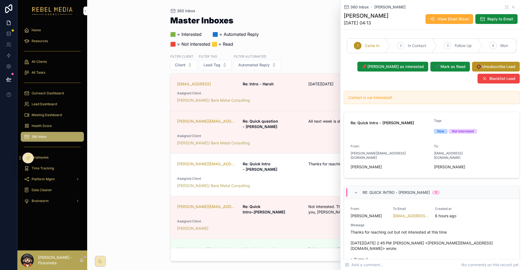
click at [321, 204] on div "[PERSON_NAME][EMAIL_ADDRESS][PERSON_NAME][DOMAIN_NAME] Re: Quick Intro-[PERSON_…" at bounding box center [305, 217] width 256 height 27
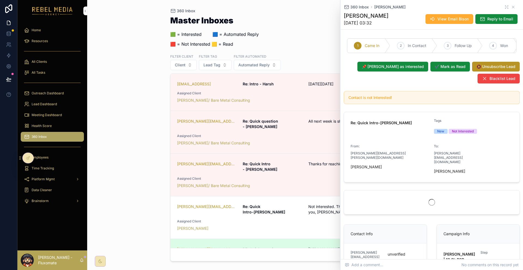
click at [315, 262] on span "Assigned Client" at bounding box center [272, 264] width 191 height 4
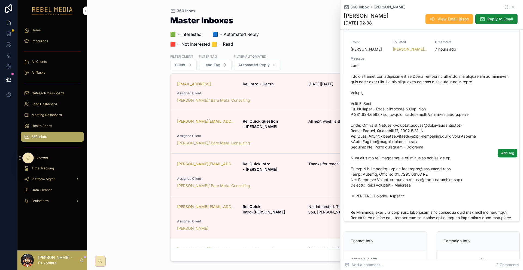
scroll to position [191, 0]
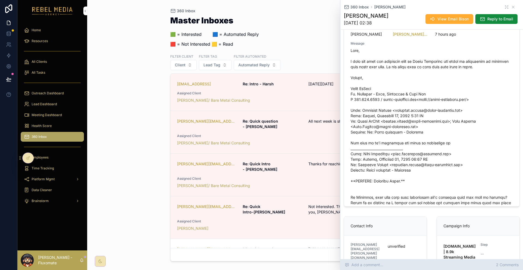
click at [389, 263] on div "Add a comment... 2 Comments" at bounding box center [431, 265] width 182 height 11
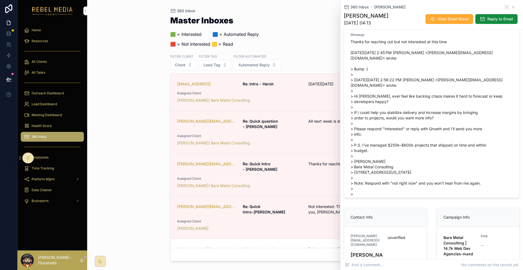
scroll to position [189, 0]
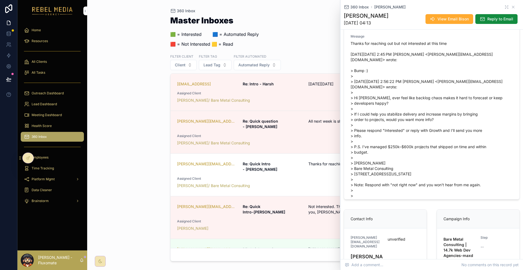
click at [134, 191] on div "360 Inbox Master Inboxes 🟩 = Interested ‎ ‎ ‎ ‎ ‎ ‎‎ ‎ 🟦 = Automated Reply 🟥 = …" at bounding box center [305, 135] width 436 height 270
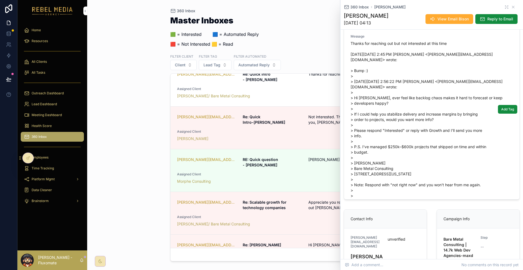
scroll to position [136, 0]
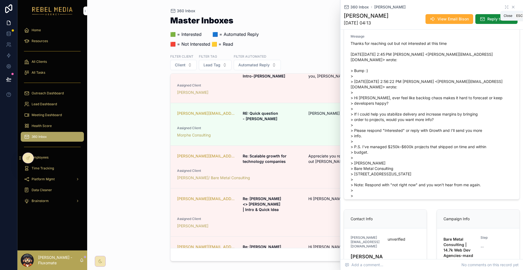
click at [511, 8] on icon "scrollable content" at bounding box center [513, 7] width 4 height 4
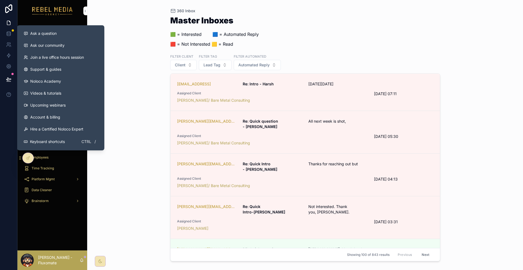
click at [124, 101] on div "360 Inbox Master Inboxes 🟩 = Interested ‎ ‎ ‎ ‎ ‎ ‎‎ ‎ 🟦 = Automated Reply 🟥 = …" at bounding box center [305, 135] width 436 height 270
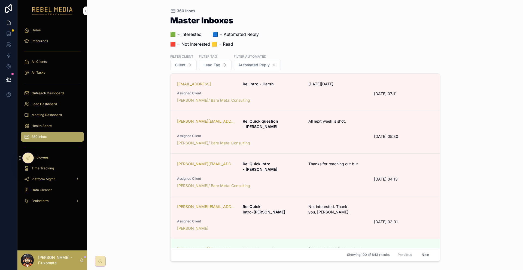
click at [50, 89] on div "Outreach Dashboard" at bounding box center [52, 93] width 57 height 9
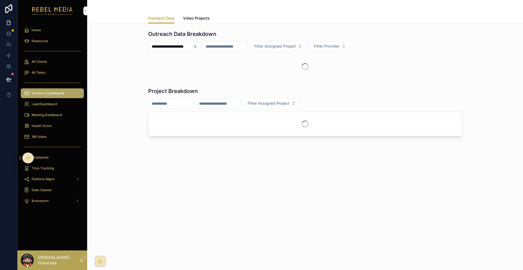
click at [47, 68] on div "All Tasks" at bounding box center [52, 72] width 57 height 9
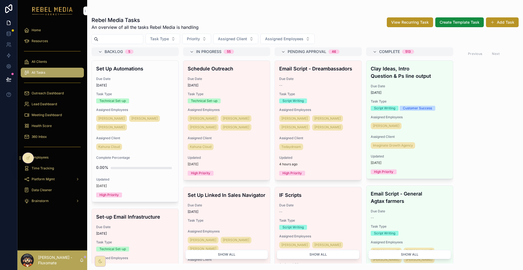
click at [286, 77] on span "Due Date" at bounding box center [318, 79] width 78 height 4
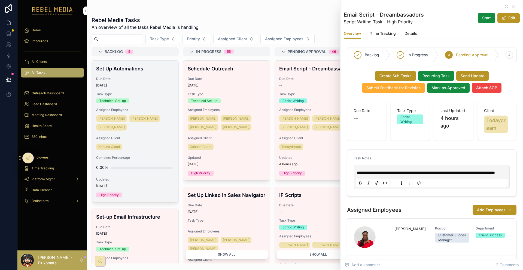
click at [136, 77] on div "Due Date [DATE]" at bounding box center [135, 82] width 78 height 11
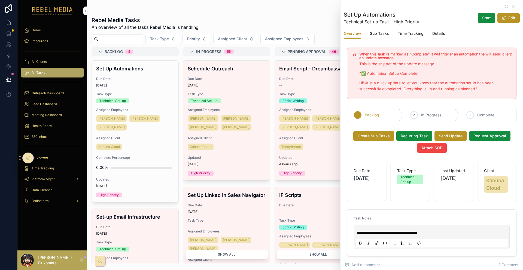
click at [211, 77] on div "Due Date [DATE]" at bounding box center [227, 82] width 78 height 11
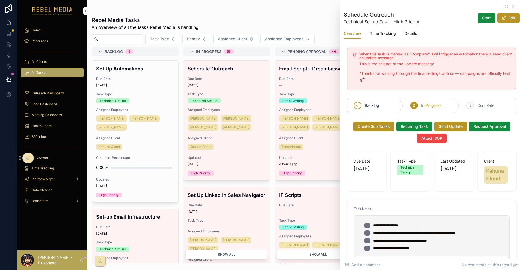
click at [284, 68] on h4 "Email Script - Dreambassadors" at bounding box center [318, 68] width 78 height 7
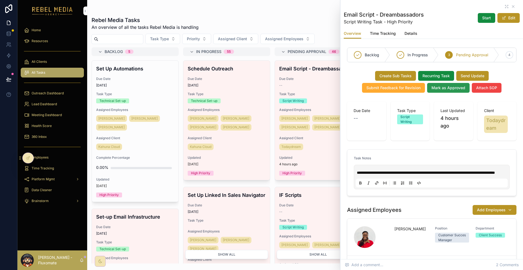
drag, startPoint x: 442, startPoint y: 82, endPoint x: 452, endPoint y: 83, distance: 10.1
click at [452, 85] on span "Mark as Approved" at bounding box center [448, 87] width 34 height 5
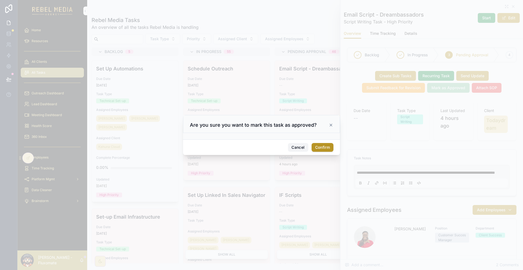
click at [288, 145] on button "Cancel" at bounding box center [298, 147] width 20 height 9
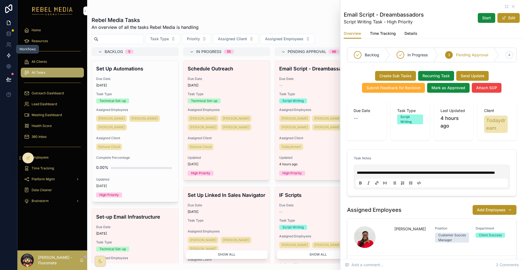
click at [5, 52] on link at bounding box center [8, 55] width 17 height 11
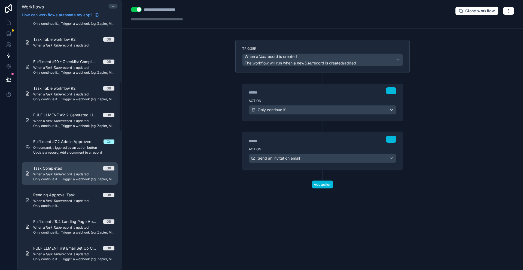
scroll to position [354, 0]
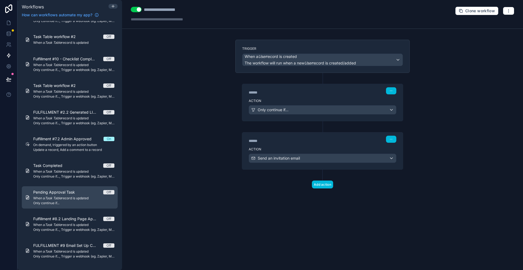
click at [63, 196] on span "When a Task Table record is updated" at bounding box center [73, 198] width 81 height 4
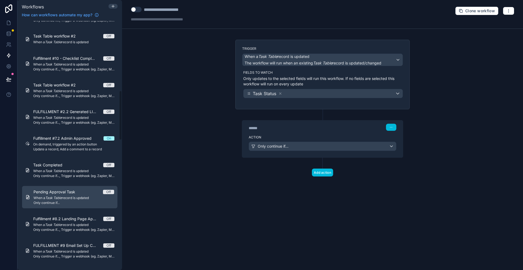
scroll to position [353, 0]
click at [317, 76] on p "Only updates to the selected fields will run this workflow. If no fields are se…" at bounding box center [323, 81] width 160 height 11
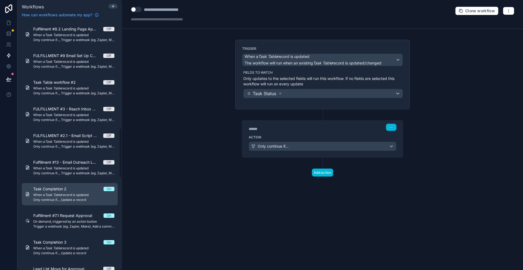
click at [68, 198] on span "Only continue if..., Update a record" at bounding box center [73, 200] width 81 height 4
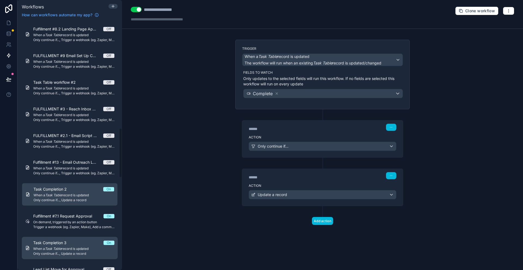
click at [62, 240] on span "Task Completion 3" at bounding box center [53, 242] width 40 height 5
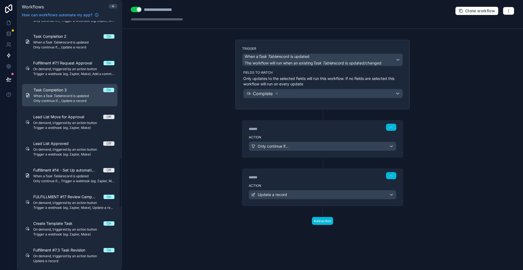
scroll to position [707, 0]
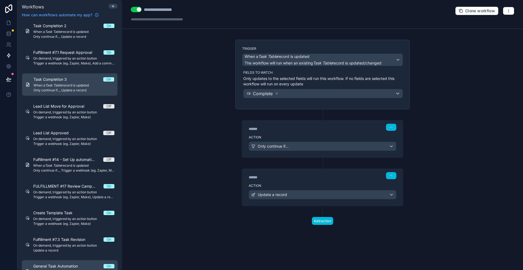
click at [64, 264] on span "General Task Automation" at bounding box center [58, 266] width 51 height 5
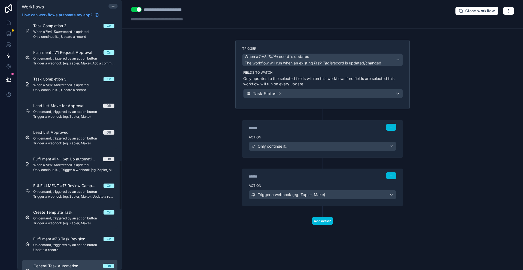
scroll to position [706, 0]
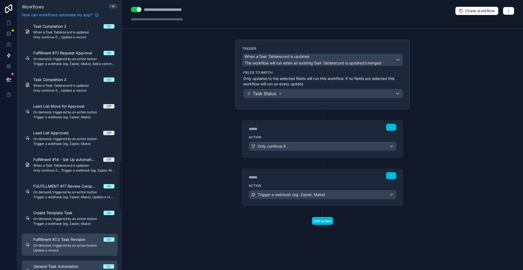
click at [67, 249] on span "Update a record" at bounding box center [73, 251] width 81 height 4
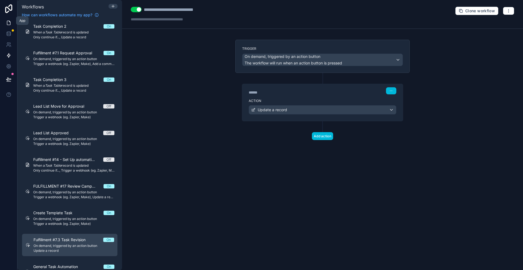
click at [6, 20] on icon at bounding box center [8, 22] width 5 height 5
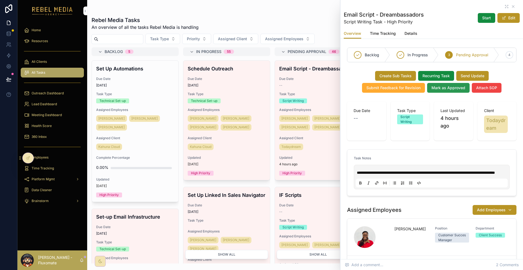
click at [450, 85] on span "Mark as Approved" at bounding box center [448, 87] width 34 height 5
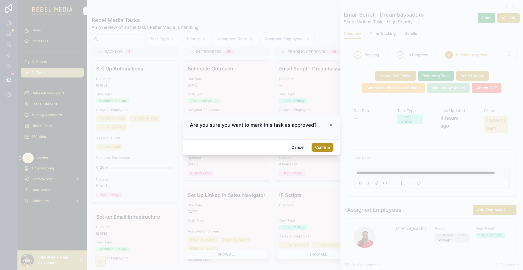
click at [329, 126] on icon at bounding box center [331, 125] width 4 height 4
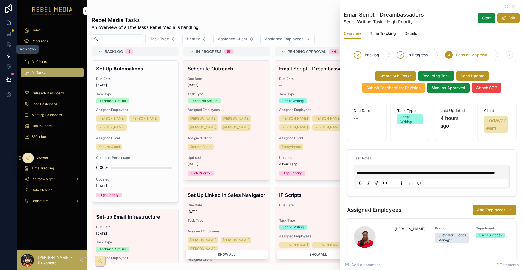
click at [2, 50] on link at bounding box center [8, 55] width 17 height 11
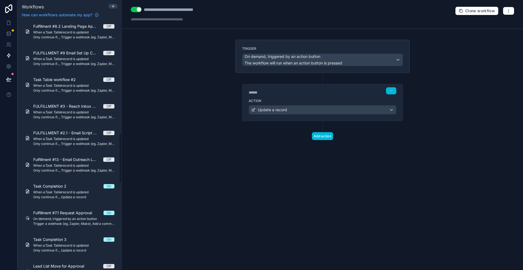
scroll to position [572, 0]
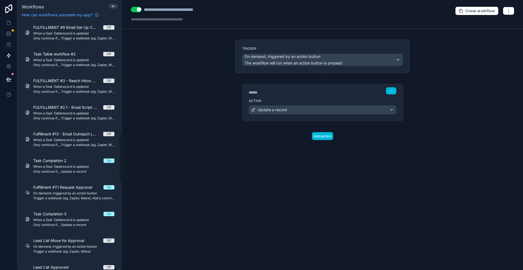
click at [70, 196] on span "Trigger a webhook (eg. Zapier, Make), Add a comment to a record" at bounding box center [73, 198] width 81 height 4
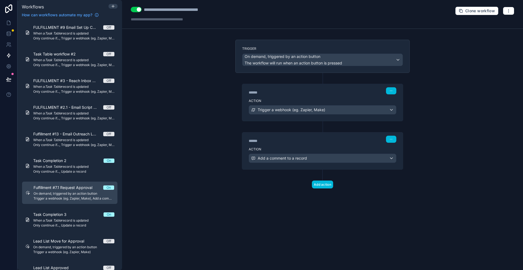
click at [287, 90] on div "******" at bounding box center [290, 92] width 82 height 5
click at [297, 145] on div "Action Add a comment to a record" at bounding box center [322, 157] width 161 height 25
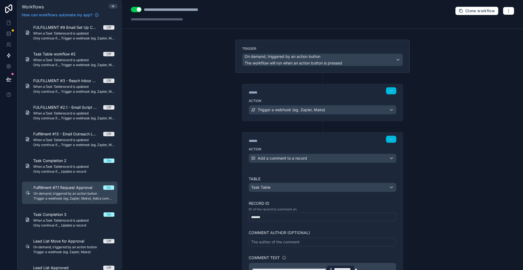
scroll to position [25, 0]
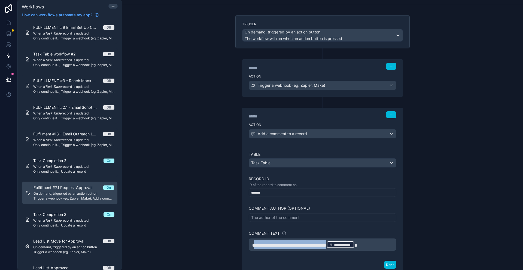
drag, startPoint x: 262, startPoint y: 215, endPoint x: 352, endPoint y: 215, distance: 90.1
click at [352, 240] on p "**********" at bounding box center [322, 244] width 141 height 9
click at [397, 185] on div "**********" at bounding box center [322, 135] width 401 height 270
click at [367, 240] on p "**********" at bounding box center [322, 244] width 141 height 9
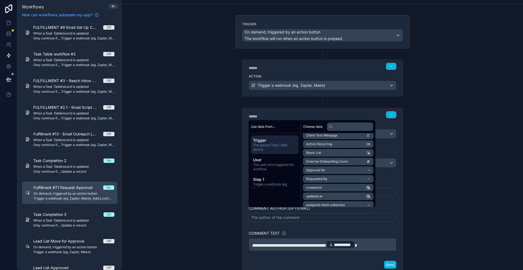
scroll to position [307, 0]
click at [342, 203] on li "Requested By" at bounding box center [338, 207] width 71 height 8
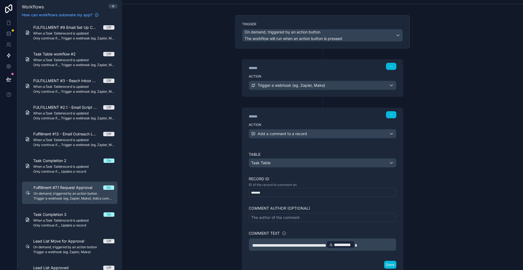
click at [366, 240] on p "**********" at bounding box center [322, 244] width 141 height 9
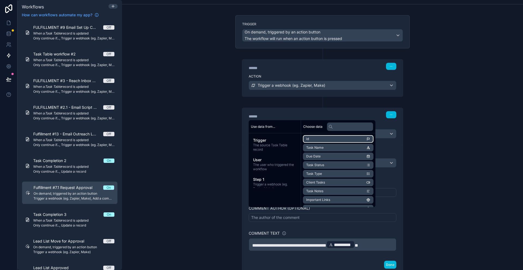
click at [362, 143] on li "id" at bounding box center [338, 139] width 71 height 8
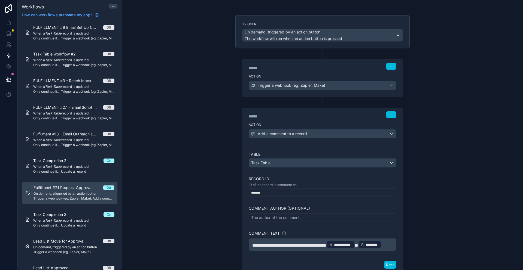
click at [416, 210] on div "**********" at bounding box center [322, 135] width 401 height 270
click at [384, 261] on button "Done" at bounding box center [390, 265] width 12 height 8
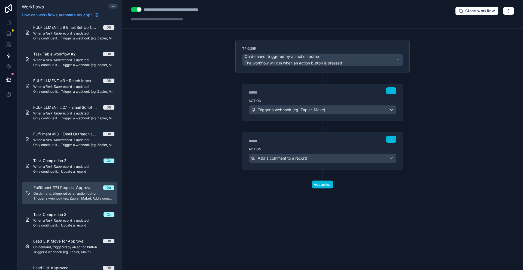
click at [316, 138] on div "******" at bounding box center [290, 140] width 82 height 5
click at [324, 47] on label "Trigger" at bounding box center [322, 49] width 161 height 4
click at [307, 147] on label "Action" at bounding box center [323, 149] width 148 height 4
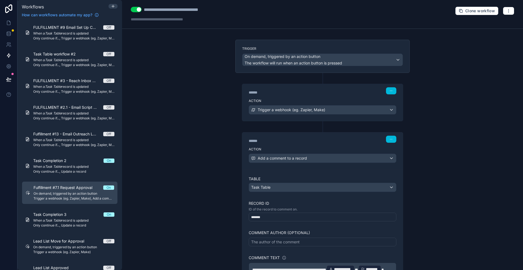
click at [314, 90] on div "******" at bounding box center [290, 92] width 82 height 5
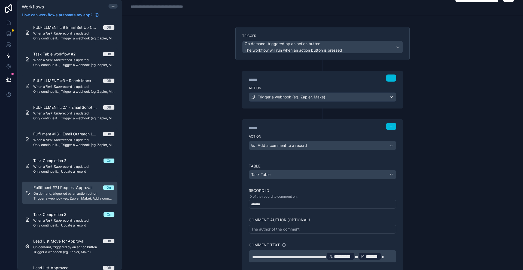
scroll to position [33, 0]
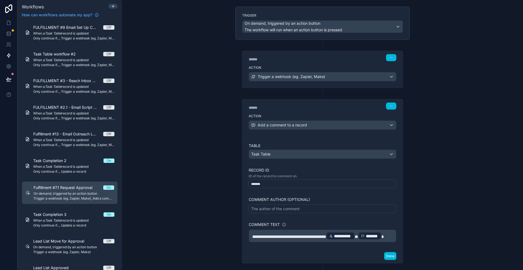
click at [276, 205] on div "The author of the comment" at bounding box center [323, 209] width 148 height 9
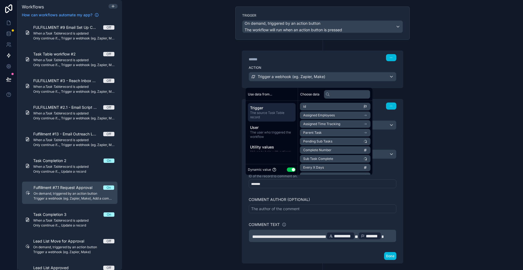
click at [278, 206] on div "The author of the comment" at bounding box center [275, 208] width 48 height 5
click at [289, 169] on div "Dynamic value Use setting" at bounding box center [272, 170] width 48 height 6
click at [288, 170] on button "Use setting" at bounding box center [291, 170] width 9 height 4
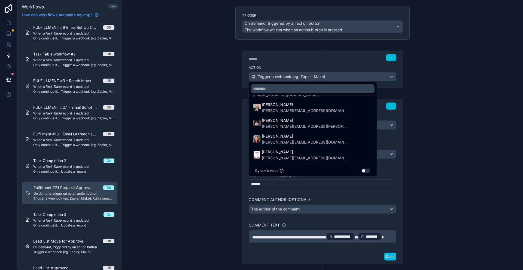
scroll to position [27, 0]
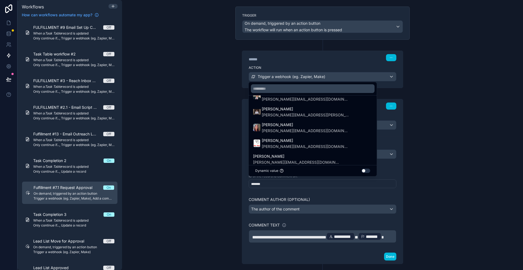
click at [368, 171] on button "Use setting" at bounding box center [365, 171] width 9 height 4
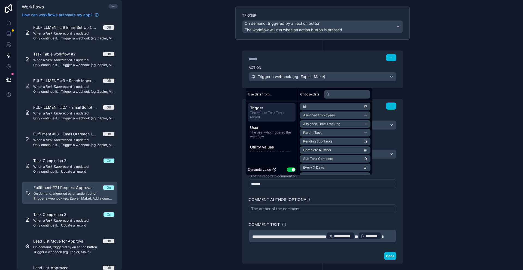
click at [425, 172] on div "**********" at bounding box center [322, 135] width 401 height 270
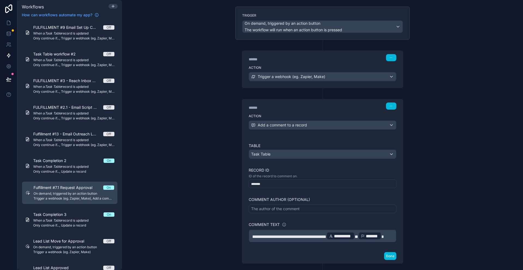
click at [294, 232] on p "**********" at bounding box center [322, 236] width 141 height 9
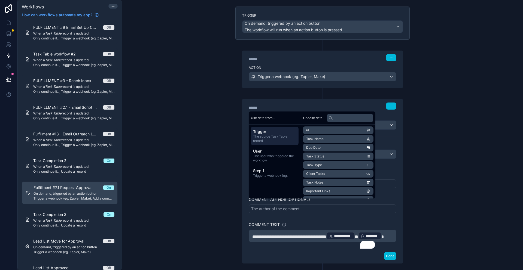
scroll to position [33, 0]
click at [280, 154] on span "User" at bounding box center [274, 151] width 43 height 5
click at [275, 143] on span "The source Task Table record" at bounding box center [274, 139] width 43 height 9
click at [319, 221] on li "Requested By" at bounding box center [338, 225] width 71 height 8
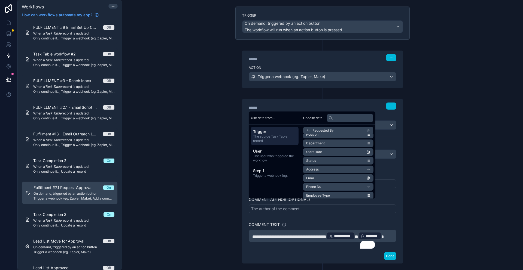
scroll to position [0, 0]
click at [401, 208] on div "**********" at bounding box center [322, 135] width 401 height 270
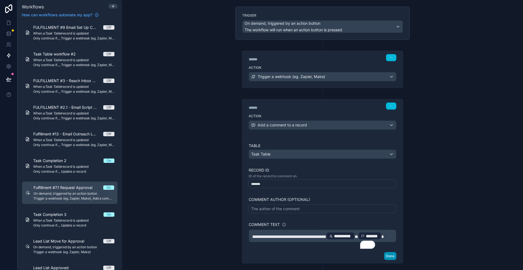
click at [384, 252] on button "Done" at bounding box center [390, 256] width 12 height 8
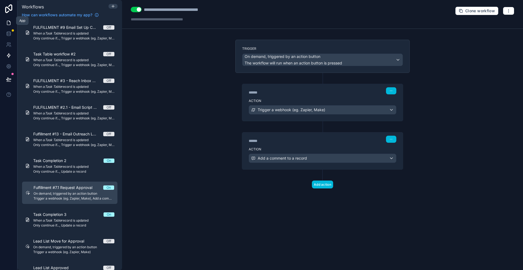
click at [6, 22] on icon at bounding box center [8, 22] width 5 height 5
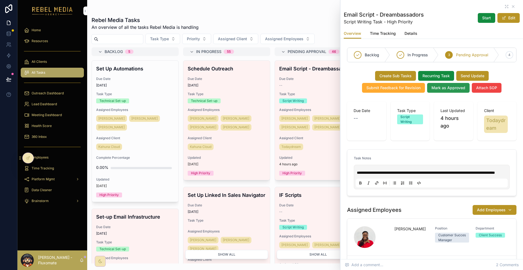
click at [460, 85] on button "Mark as Approved" at bounding box center [448, 88] width 42 height 10
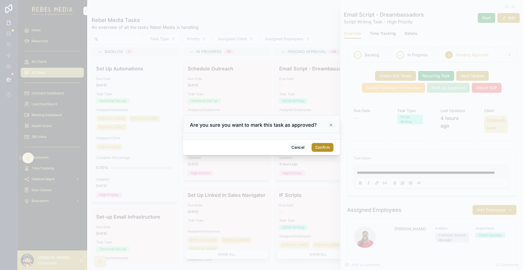
click at [318, 143] on button "Confirm" at bounding box center [323, 147] width 22 height 9
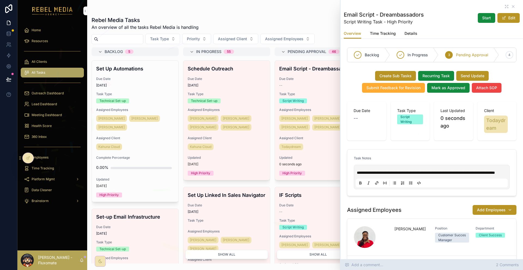
click at [383, 264] on span "Add a comment..." at bounding box center [364, 265] width 38 height 5
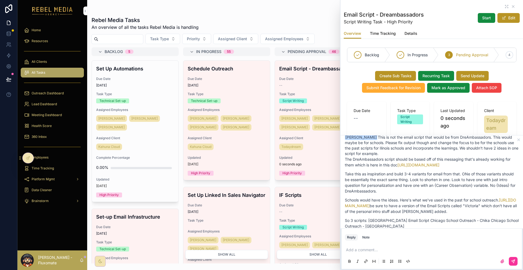
scroll to position [79, 0]
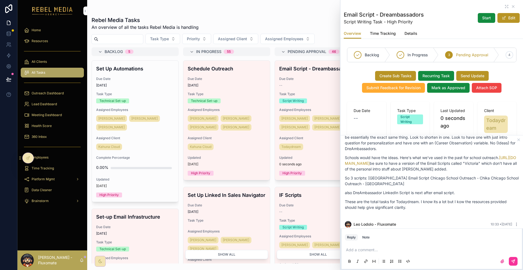
click at [434, 230] on div "This task has been approved by [PERSON_NAME]" at bounding box center [432, 234] width 174 height 9
click at [7, 54] on icon at bounding box center [8, 56] width 3 height 4
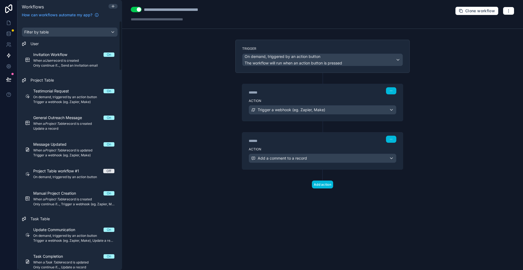
click at [280, 147] on label "Action" at bounding box center [323, 149] width 148 height 4
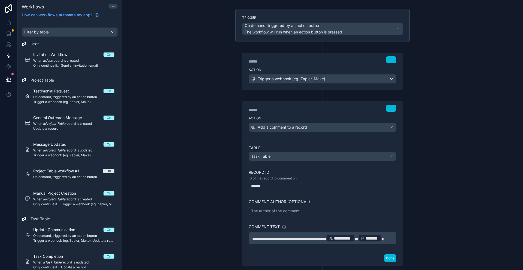
scroll to position [33, 0]
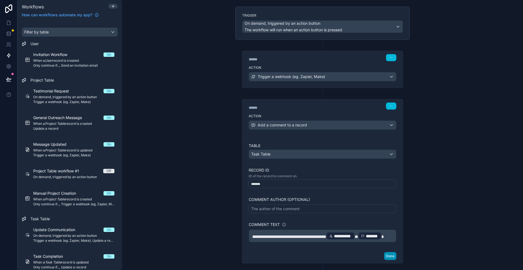
click at [384, 252] on button "Done" at bounding box center [390, 256] width 12 height 8
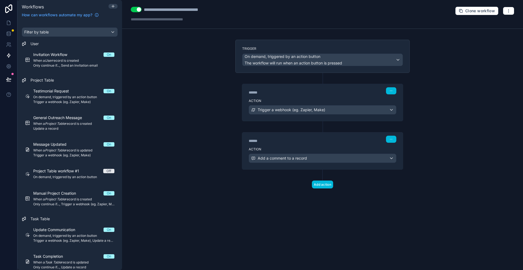
scroll to position [0, 0]
click at [63, 165] on link "Project Table workflow #1 Off On demand, triggered by an action button" at bounding box center [70, 174] width 96 height 18
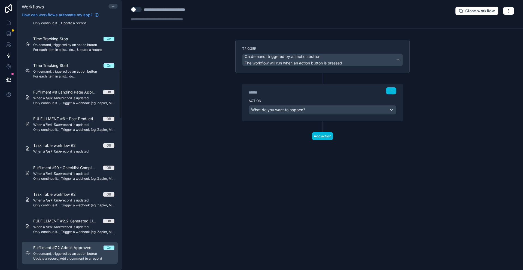
click at [58, 257] on span "Update a record, Add a comment to a record" at bounding box center [73, 259] width 81 height 4
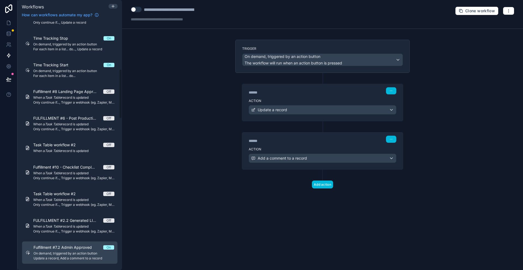
scroll to position [245, 0]
click at [312, 133] on div "****** Step 2" at bounding box center [322, 139] width 161 height 13
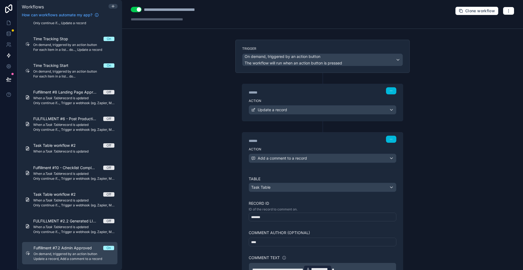
click at [341, 265] on p "**********" at bounding box center [322, 269] width 141 height 9
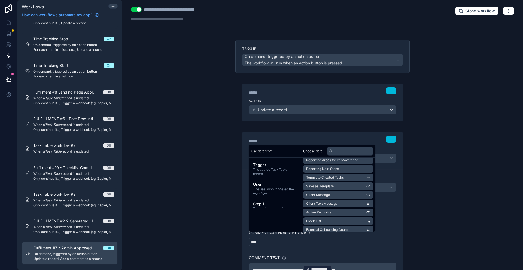
scroll to position [280, 0]
click at [323, 254] on li "Requested By" at bounding box center [338, 258] width 71 height 8
click at [335, 177] on li "id" at bounding box center [338, 174] width 71 height 8
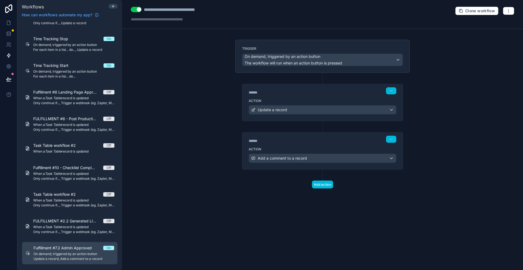
click at [414, 169] on div "**********" at bounding box center [322, 135] width 401 height 270
click at [508, 13] on button "button" at bounding box center [508, 11] width 11 height 8
click at [430, 80] on div "**********" at bounding box center [322, 135] width 401 height 270
click at [9, 61] on link at bounding box center [8, 66] width 17 height 11
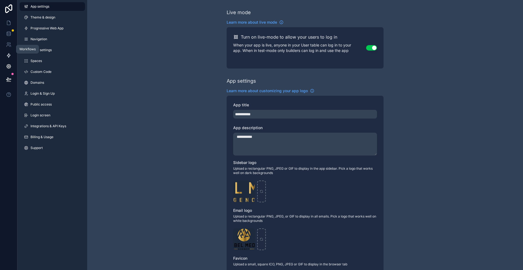
click at [8, 53] on icon at bounding box center [8, 55] width 5 height 5
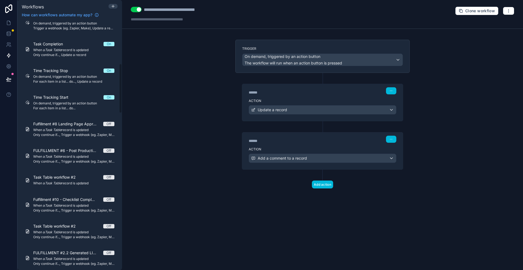
scroll to position [218, 0]
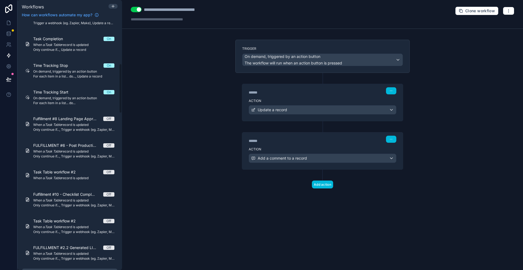
click at [310, 136] on div "****** Step 2" at bounding box center [323, 139] width 148 height 7
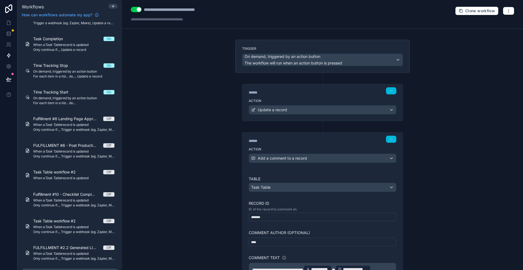
click at [198, 138] on div "**********" at bounding box center [322, 135] width 401 height 270
click at [6, 15] on link at bounding box center [8, 8] width 17 height 17
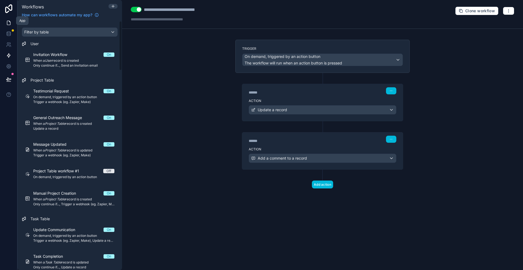
click at [5, 23] on link at bounding box center [8, 22] width 17 height 11
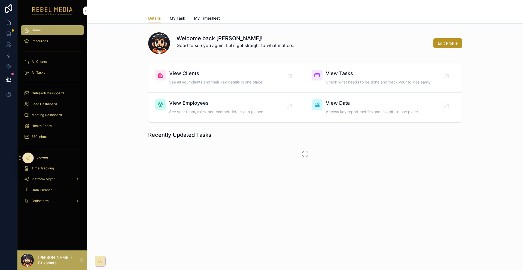
click at [48, 68] on div "All Tasks" at bounding box center [52, 72] width 57 height 9
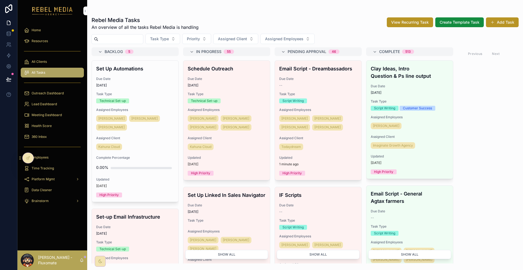
click at [279, 68] on h4 "Email Script - Dreambassadors" at bounding box center [318, 68] width 78 height 7
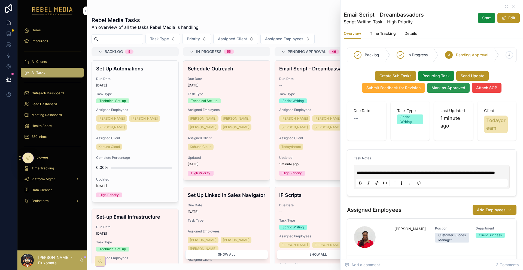
click at [444, 85] on span "Mark as Approved" at bounding box center [448, 87] width 34 height 5
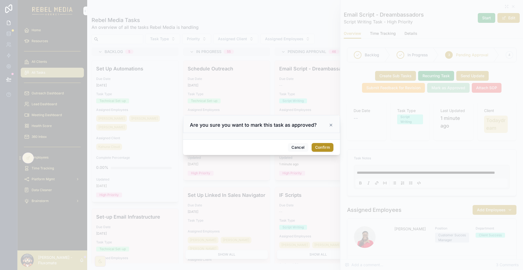
click at [320, 147] on button "Confirm" at bounding box center [323, 147] width 22 height 9
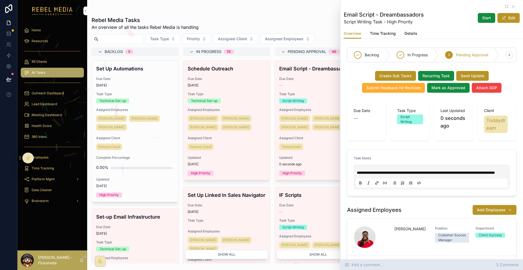
click at [383, 265] on span "Add a comment..." at bounding box center [364, 265] width 38 height 5
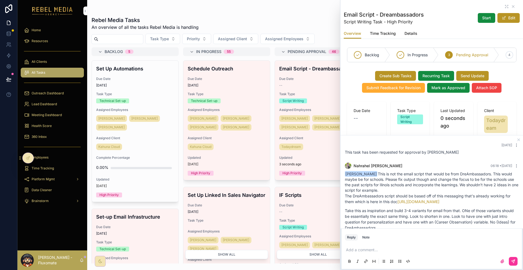
scroll to position [102, 0]
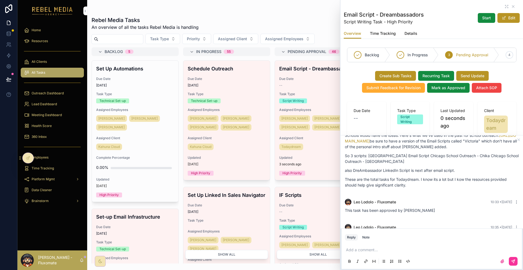
drag, startPoint x: 431, startPoint y: 221, endPoint x: 424, endPoint y: 221, distance: 7.4
click at [424, 233] on p "This task has been approved by Leo @14" at bounding box center [432, 236] width 174 height 6
click at [430, 233] on div "This task has been approved by Leo @14" at bounding box center [432, 237] width 174 height 9
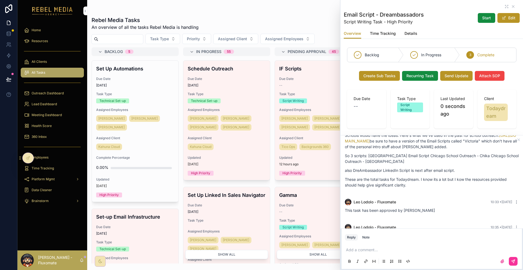
click at [420, 247] on div "Add a comment..." at bounding box center [432, 255] width 174 height 23
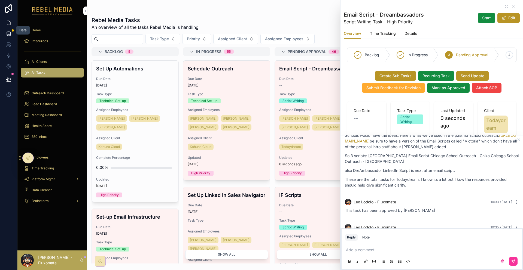
click at [6, 31] on icon at bounding box center [8, 33] width 5 height 5
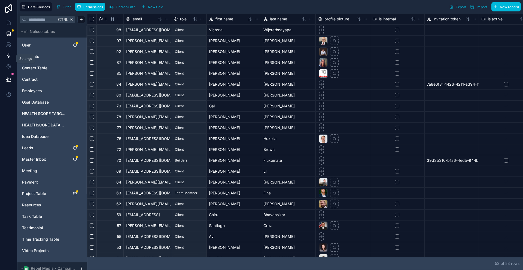
click at [8, 53] on icon at bounding box center [8, 55] width 5 height 5
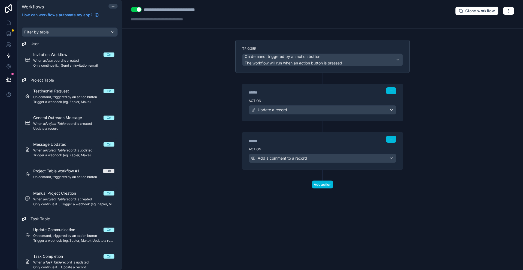
click at [307, 147] on label "Action" at bounding box center [323, 149] width 148 height 4
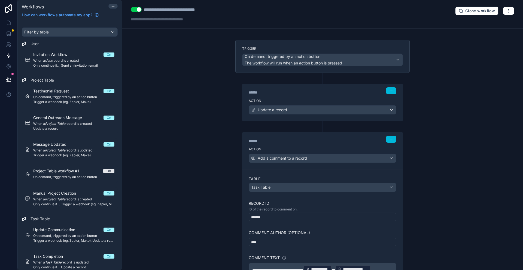
click at [315, 265] on p "**********" at bounding box center [322, 269] width 141 height 9
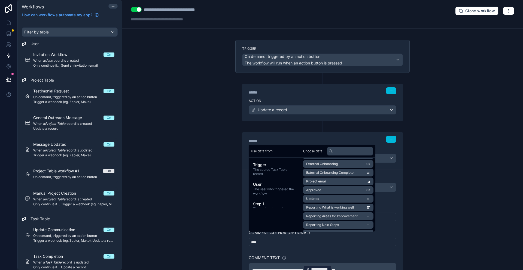
scroll to position [335, 0]
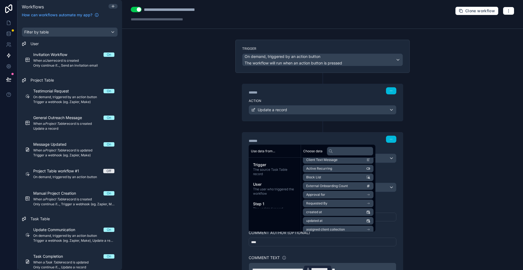
click at [322, 270] on li "uuid" at bounding box center [338, 274] width 71 height 8
click at [363, 265] on p "**********" at bounding box center [322, 269] width 141 height 9
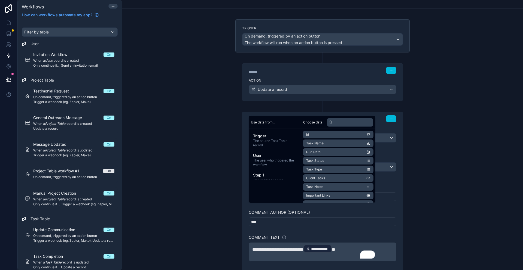
scroll to position [30, 0]
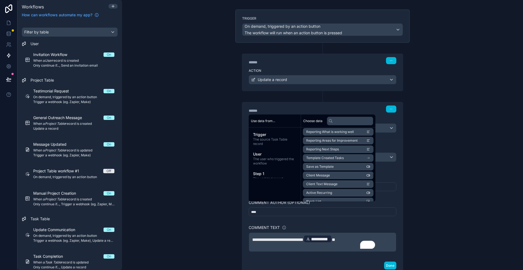
click at [335, 224] on li "Requested By" at bounding box center [338, 228] width 71 height 8
click at [343, 216] on li "uuid" at bounding box center [338, 220] width 71 height 8
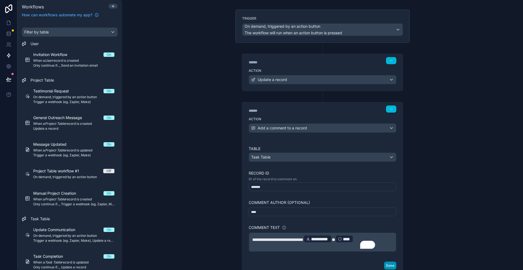
click at [384, 262] on button "Done" at bounding box center [390, 266] width 12 height 8
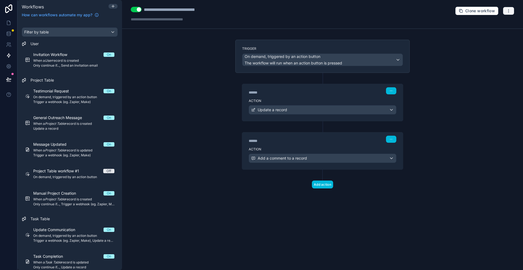
click at [507, 11] on button "button" at bounding box center [508, 11] width 11 height 8
click at [490, 22] on span "Test workflow" at bounding box center [495, 22] width 26 height 4
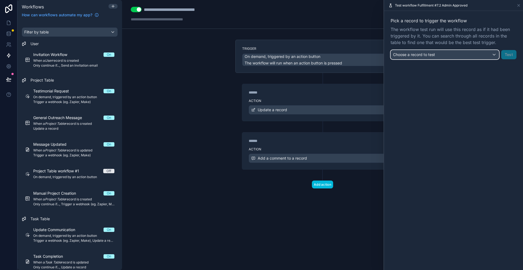
click at [456, 50] on div "Choose a record to test" at bounding box center [445, 54] width 108 height 9
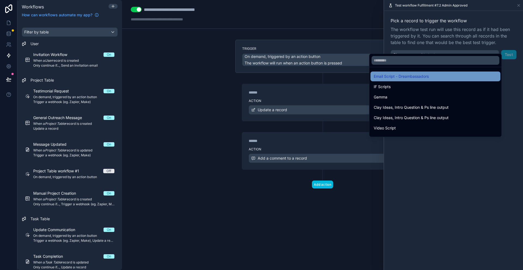
click at [439, 73] on div "Email Script - Dreambassadors" at bounding box center [435, 76] width 123 height 7
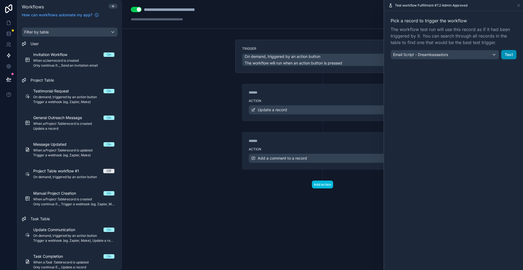
click at [506, 50] on button "Test" at bounding box center [508, 54] width 15 height 9
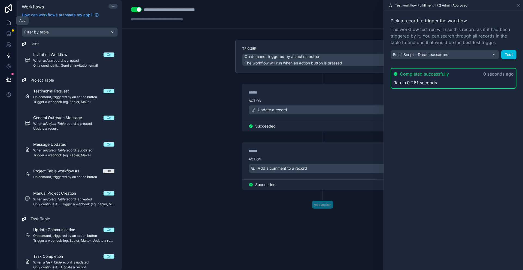
click at [7, 22] on icon at bounding box center [8, 22] width 5 height 5
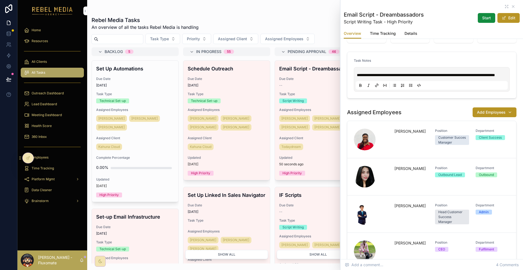
scroll to position [132, 0]
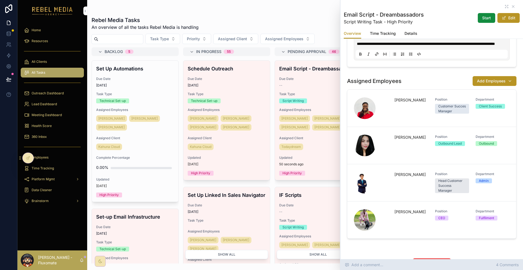
click at [383, 268] on span "Add a comment..." at bounding box center [364, 265] width 38 height 5
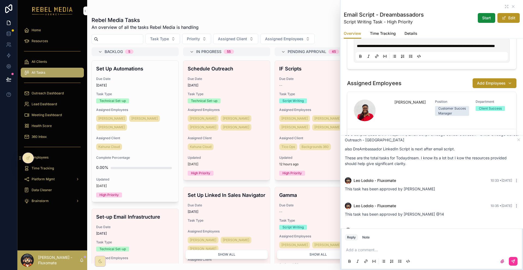
scroll to position [124, 0]
drag, startPoint x: 427, startPoint y: 221, endPoint x: 460, endPoint y: 221, distance: 33.2
click at [460, 236] on p "This task has been approved by Leo @rec3ysjt8mcnt8z26" at bounding box center [432, 239] width 174 height 6
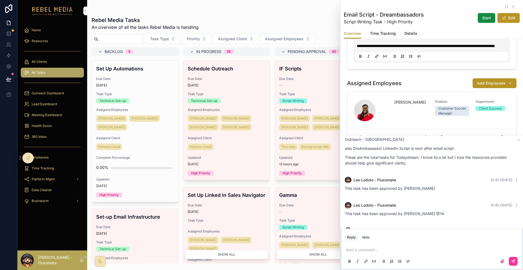
click at [460, 236] on p "This task has been approved by Leo @rec3ysjt8mcnt8z26" at bounding box center [432, 239] width 174 height 6
drag, startPoint x: 429, startPoint y: 222, endPoint x: 474, endPoint y: 219, distance: 44.8
click at [474, 236] on p "This task has been approved by Leo @rec3ysjt8mcnt8z26" at bounding box center [432, 239] width 174 height 6
click at [470, 236] on p "This task has been approved by Leo @rec3ysjt8mcnt8z26" at bounding box center [432, 239] width 174 height 6
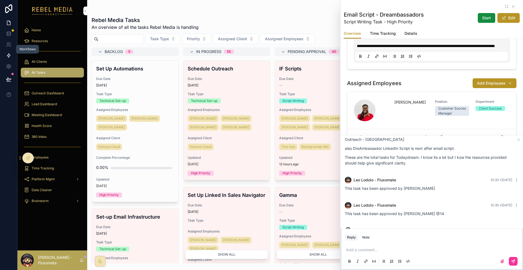
click at [7, 54] on icon at bounding box center [8, 56] width 3 height 4
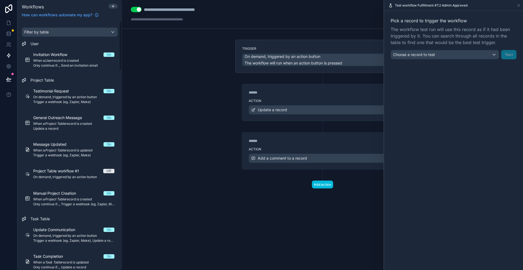
click at [319, 138] on div "******" at bounding box center [290, 140] width 82 height 5
click at [327, 147] on label "Action" at bounding box center [323, 149] width 148 height 4
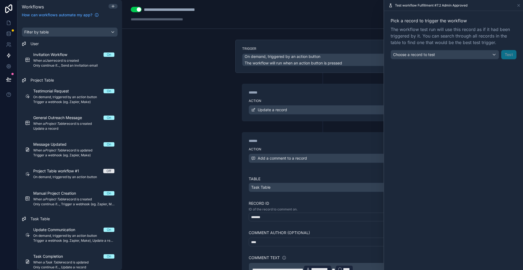
click at [361, 265] on p "**********" at bounding box center [322, 269] width 141 height 9
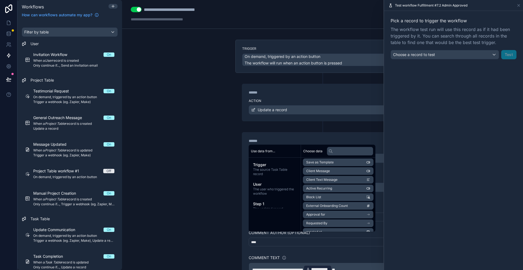
scroll to position [307, 0]
click at [334, 227] on li "Requested By" at bounding box center [338, 231] width 71 height 8
click at [341, 194] on ul "id Employee Name Slack User ID Position Department Start Date Status Address Em…" at bounding box center [338, 214] width 71 height 252
click at [342, 193] on li "User" at bounding box center [338, 197] width 71 height 8
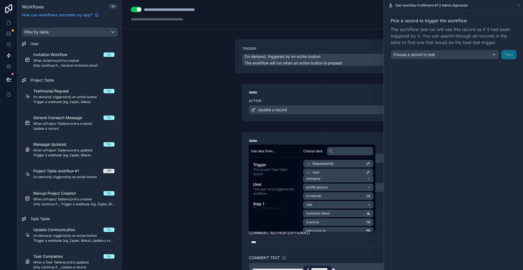
scroll to position [160, 0]
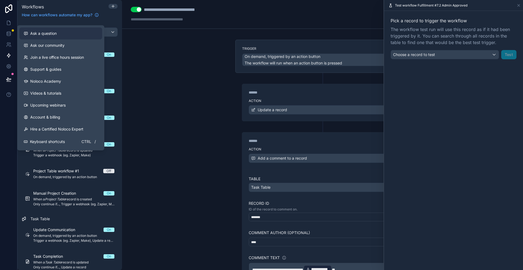
click at [58, 34] on div "Ask a question" at bounding box center [61, 33] width 74 height 5
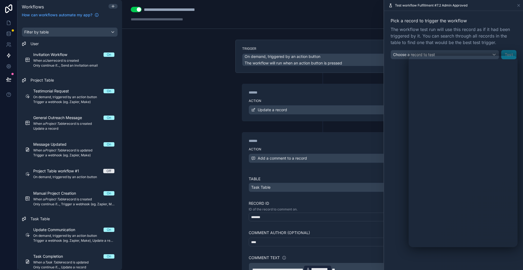
click at [349, 265] on p "**********" at bounding box center [322, 269] width 141 height 9
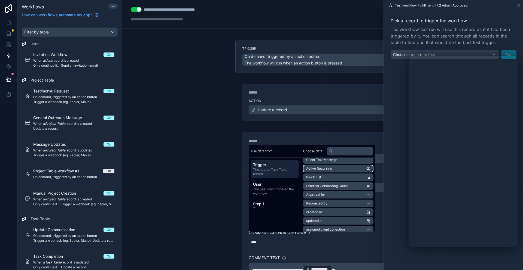
scroll to position [307, 0]
click at [328, 227] on li "Requested By" at bounding box center [338, 231] width 71 height 8
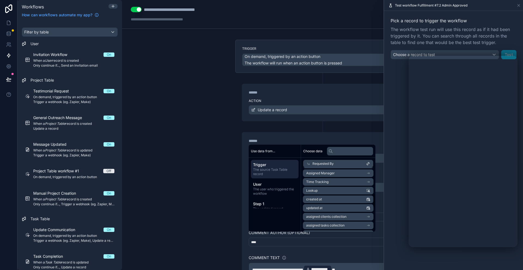
scroll to position [86, 0]
click at [335, 188] on li "User" at bounding box center [338, 192] width 71 height 8
click at [334, 186] on li "id" at bounding box center [338, 182] width 71 height 8
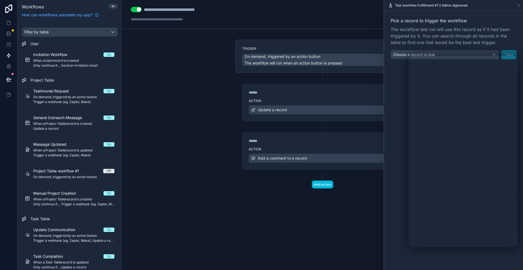
drag, startPoint x: 503, startPoint y: 270, endPoint x: 506, endPoint y: 264, distance: 7.2
click at [503, 270] on div "Pick a record to trigger the workflow The workflow test run will use this recor…" at bounding box center [453, 141] width 139 height 260
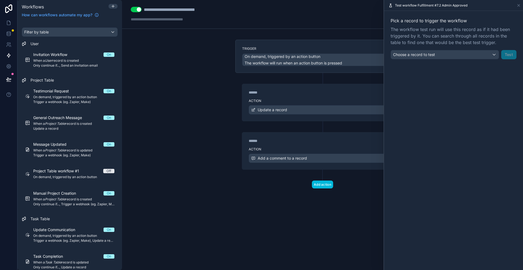
click at [470, 52] on div "Pick a record to trigger the workflow The workflow test run will use this recor…" at bounding box center [453, 38] width 139 height 55
click at [460, 52] on div "Pick a record to trigger the workflow The workflow test run will use this recor…" at bounding box center [453, 38] width 139 height 55
click at [460, 50] on div "Choose a record to test" at bounding box center [445, 54] width 108 height 9
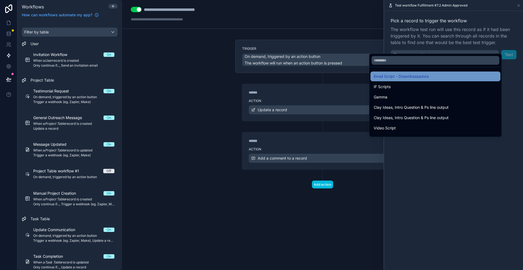
click at [439, 73] on div "Email Script - Dreambassadors" at bounding box center [435, 76] width 123 height 7
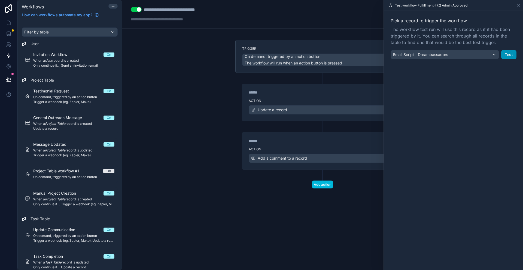
click at [511, 50] on button "Test" at bounding box center [508, 54] width 15 height 9
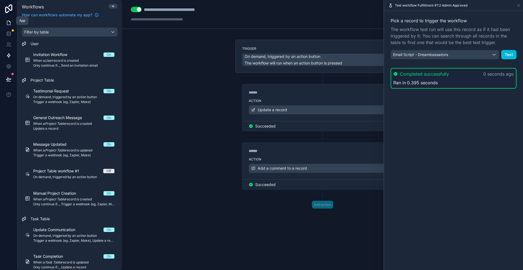
click at [8, 21] on icon at bounding box center [8, 23] width 3 height 4
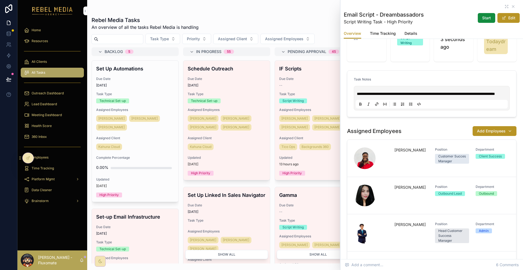
scroll to position [60, 0]
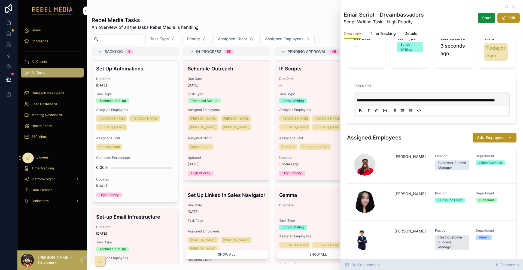
click at [383, 268] on span "Add a comment..." at bounding box center [364, 265] width 38 height 5
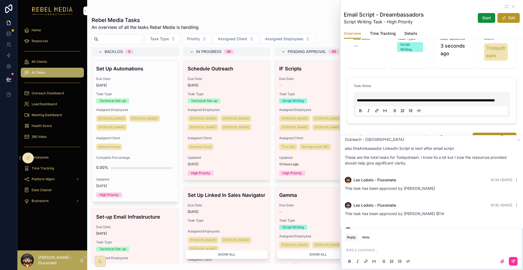
scroll to position [146, 0]
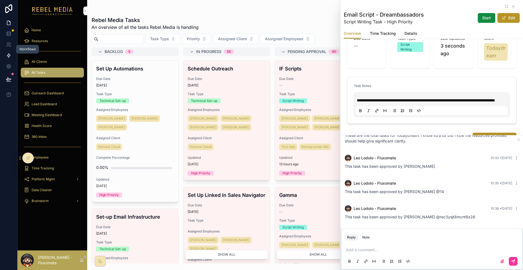
click at [4, 52] on link at bounding box center [8, 55] width 17 height 11
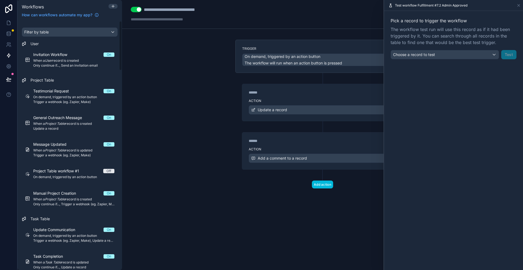
click at [297, 133] on div "****** Step 2" at bounding box center [322, 139] width 161 height 13
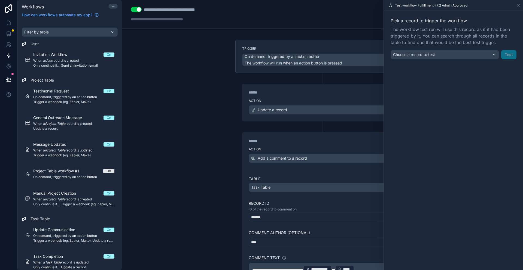
click at [366, 265] on p "**********" at bounding box center [322, 269] width 141 height 9
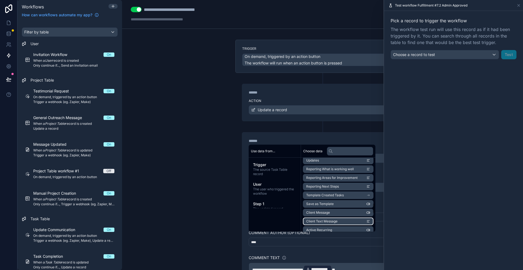
scroll to position [280, 0]
click at [323, 254] on li "Requested By" at bounding box center [338, 258] width 71 height 8
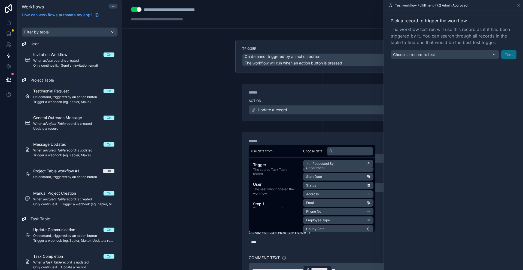
scroll to position [54, 0]
click at [323, 220] on li "User" at bounding box center [338, 224] width 71 height 8
click at [320, 245] on li "uuid" at bounding box center [338, 249] width 71 height 8
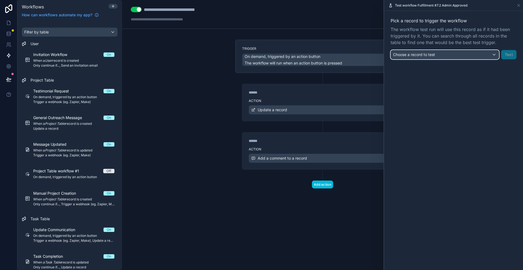
click at [469, 50] on div "Choose a record to test" at bounding box center [445, 54] width 108 height 9
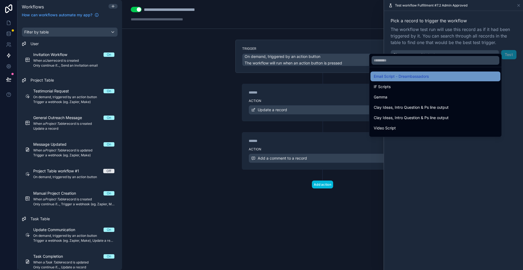
click at [440, 73] on div "Email Script - Dreambassadors" at bounding box center [435, 76] width 123 height 7
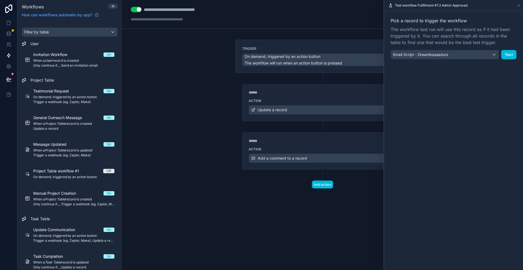
click at [513, 53] on div "Pick a record to trigger the workflow The workflow test run will use this recor…" at bounding box center [453, 38] width 139 height 55
click at [512, 50] on button "Test" at bounding box center [508, 54] width 15 height 9
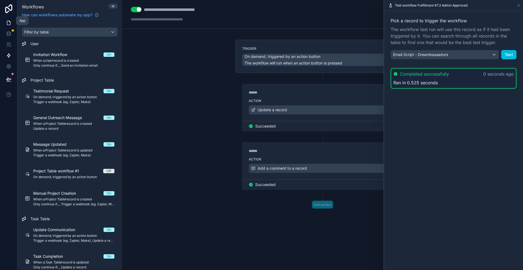
click at [9, 20] on icon at bounding box center [8, 22] width 5 height 5
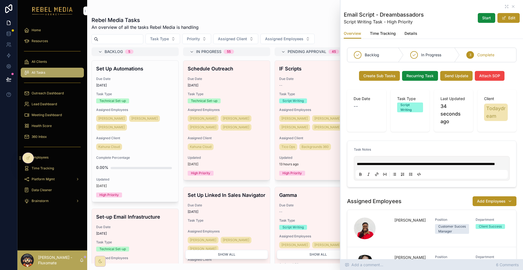
click at [420, 270] on div "Add a comment... 6 Comments" at bounding box center [431, 265] width 182 height 11
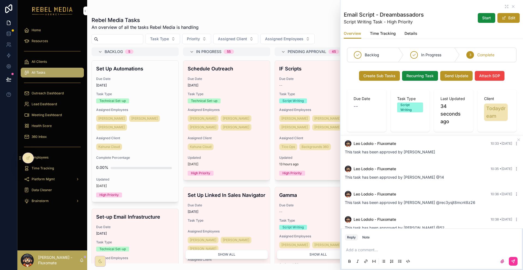
scroll to position [168, 0]
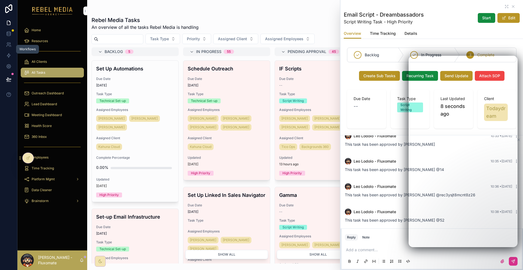
drag, startPoint x: 8, startPoint y: 49, endPoint x: 17, endPoint y: 52, distance: 10.3
click at [8, 53] on icon at bounding box center [8, 55] width 5 height 5
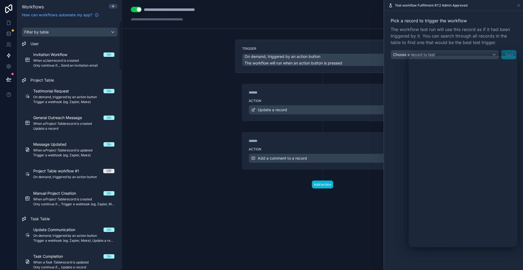
click at [308, 147] on label "Action" at bounding box center [323, 149] width 148 height 4
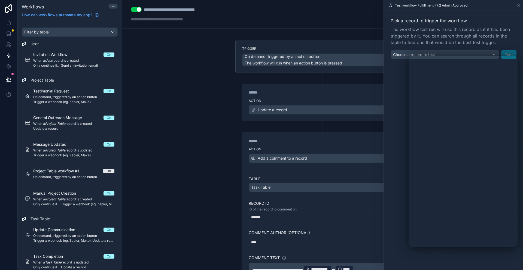
click at [362, 265] on p "**********" at bounding box center [322, 269] width 141 height 9
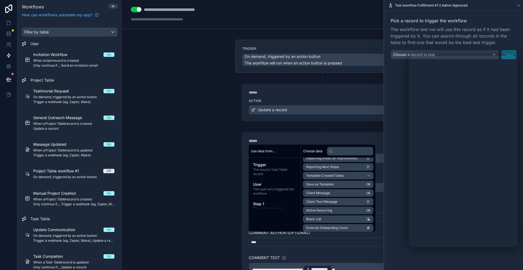
scroll to position [280, 0]
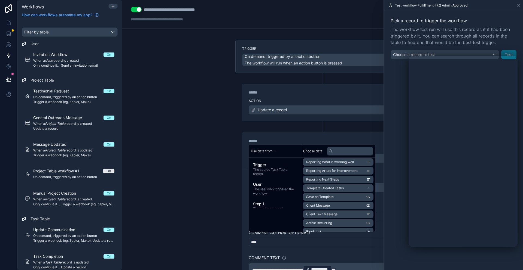
click at [321, 254] on li "Requested By" at bounding box center [338, 258] width 71 height 8
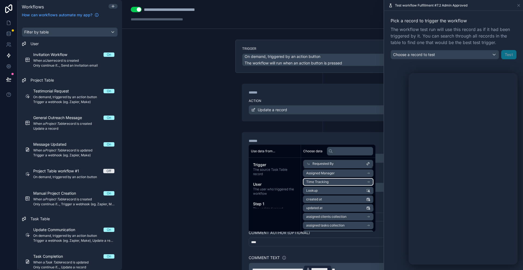
scroll to position [86, 0]
click at [323, 188] on li "User" at bounding box center [338, 192] width 71 height 8
click at [320, 186] on li "id" at bounding box center [338, 182] width 71 height 8
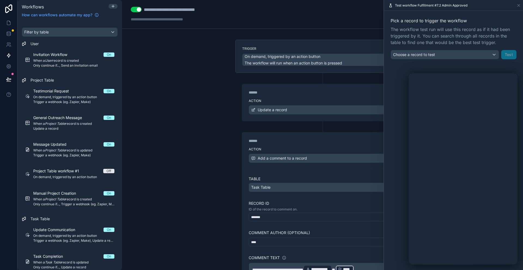
click at [363, 265] on p "**********" at bounding box center [322, 269] width 141 height 9
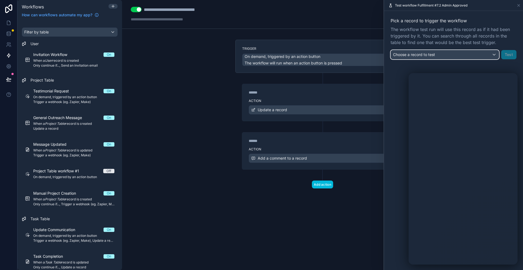
click at [481, 50] on div "Choose a record to test" at bounding box center [445, 54] width 108 height 9
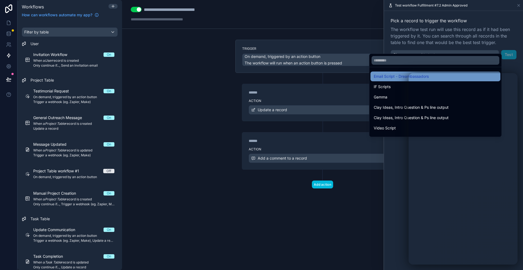
click at [395, 74] on span "Email Script - Dreambassadors" at bounding box center [401, 76] width 55 height 7
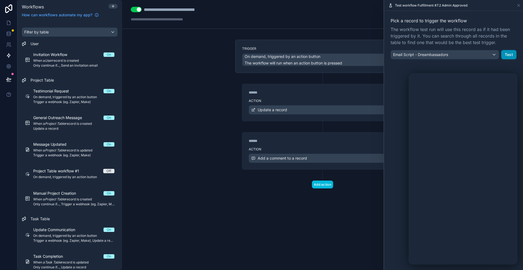
click at [510, 50] on button "Test" at bounding box center [508, 54] width 15 height 9
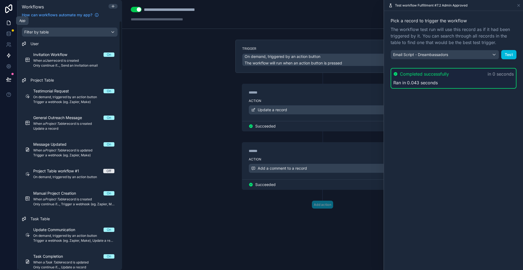
click at [4, 22] on link at bounding box center [8, 22] width 17 height 11
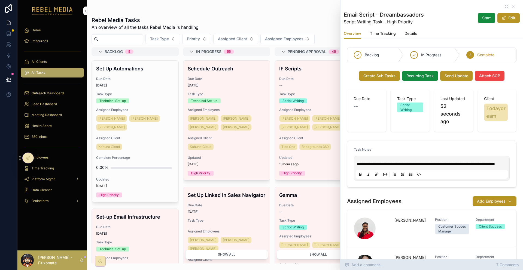
click at [383, 265] on span "Add a comment..." at bounding box center [364, 265] width 38 height 5
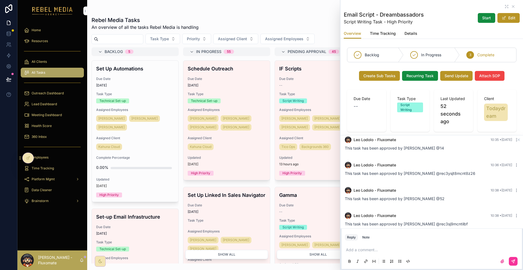
scroll to position [190, 0]
click at [8, 53] on icon at bounding box center [8, 55] width 5 height 5
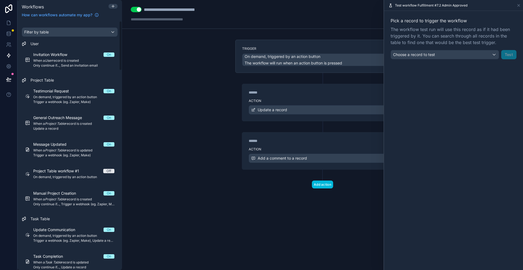
click at [309, 121] on div "****** Step 2 Action Add a comment to a record" at bounding box center [322, 145] width 174 height 48
click at [317, 147] on label "Action" at bounding box center [323, 149] width 148 height 4
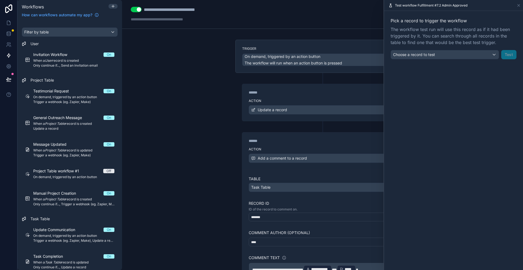
click at [358, 268] on span "*" at bounding box center [357, 270] width 2 height 4
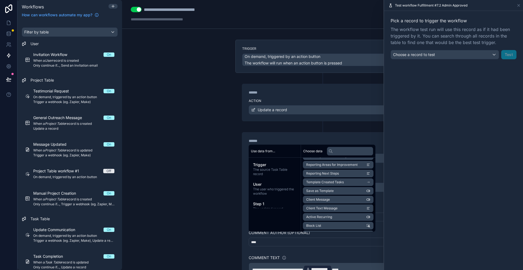
scroll to position [280, 0]
click at [319, 254] on li "Requested By" at bounding box center [338, 258] width 71 height 8
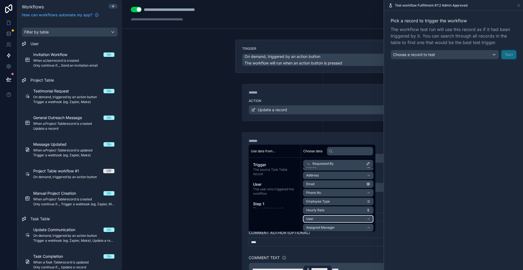
click at [308, 215] on li "User" at bounding box center [338, 219] width 71 height 8
click at [315, 245] on li "uuid" at bounding box center [338, 249] width 71 height 8
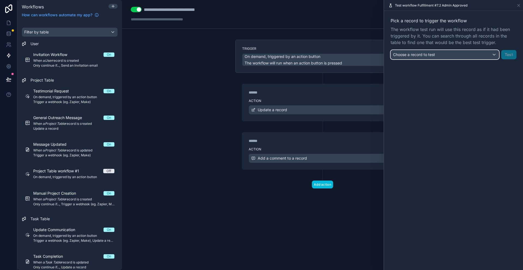
click at [495, 50] on div "Choose a record to test" at bounding box center [445, 54] width 108 height 9
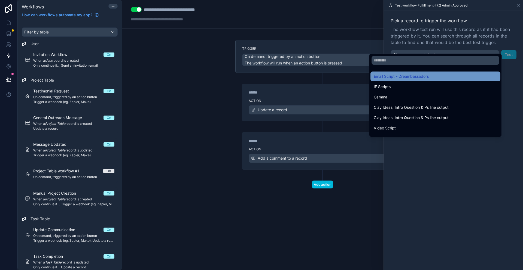
click at [448, 73] on div "Email Script - Dreambassadors" at bounding box center [435, 76] width 123 height 7
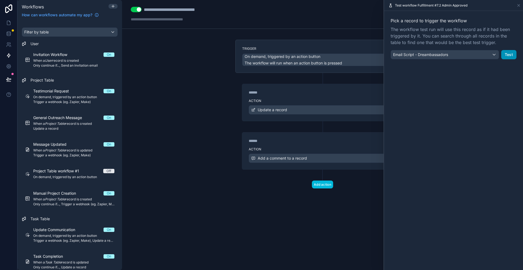
click at [509, 50] on button "Test" at bounding box center [508, 54] width 15 height 9
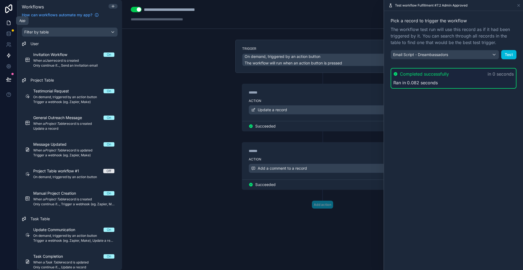
click at [8, 20] on icon at bounding box center [8, 22] width 5 height 5
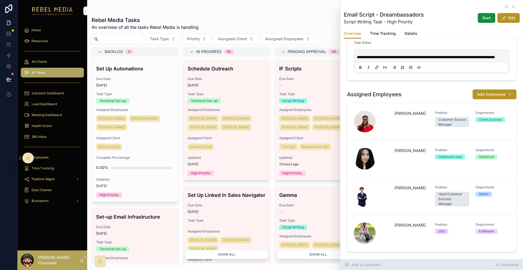
scroll to position [118, 0]
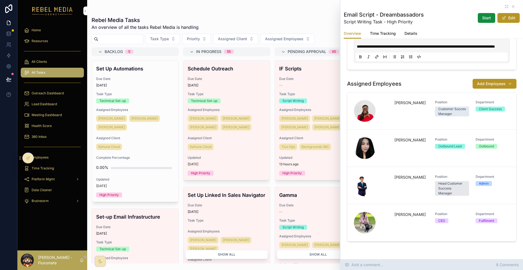
click at [383, 264] on span "Add a comment..." at bounding box center [364, 265] width 38 height 5
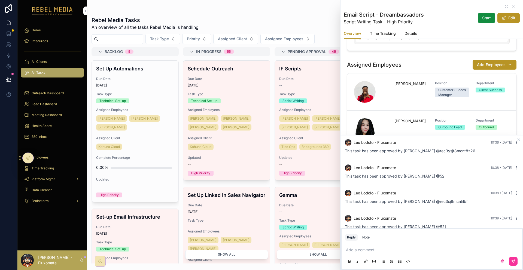
scroll to position [134, 0]
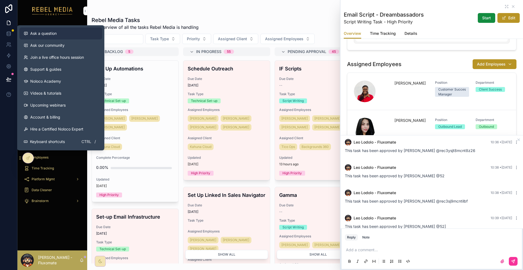
click at [51, 35] on span "Ask a question" at bounding box center [43, 33] width 26 height 5
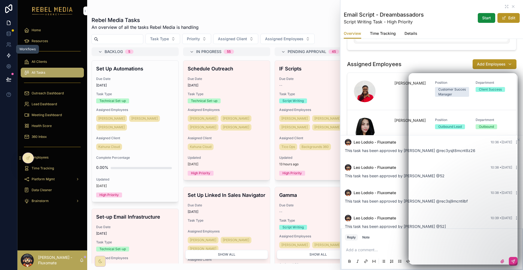
click at [6, 53] on icon at bounding box center [8, 55] width 5 height 5
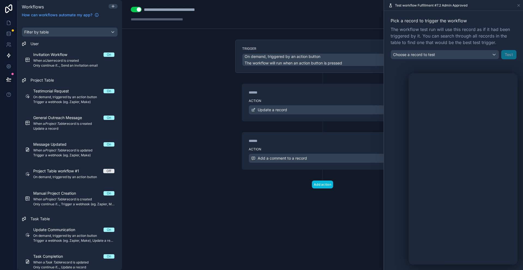
click at [313, 138] on div "******" at bounding box center [290, 140] width 82 height 5
click at [333, 145] on div "Action Add a comment to a record" at bounding box center [322, 157] width 161 height 25
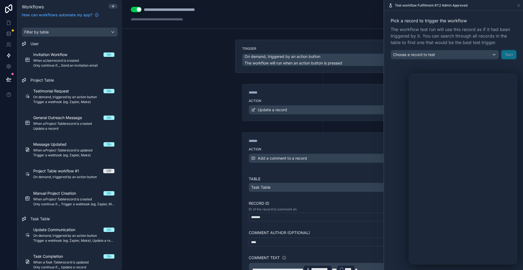
click at [366, 265] on p "**********" at bounding box center [322, 269] width 141 height 9
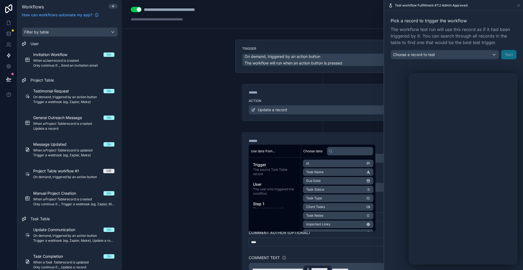
click at [349, 268] on span "*********" at bounding box center [340, 270] width 17 height 4
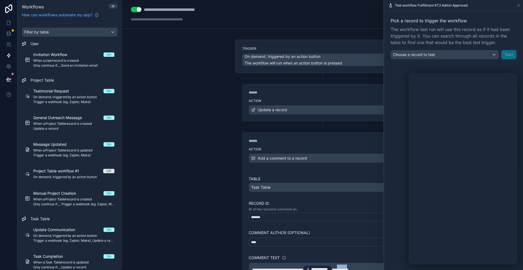
click at [349, 268] on span "*********" at bounding box center [340, 270] width 17 height 4
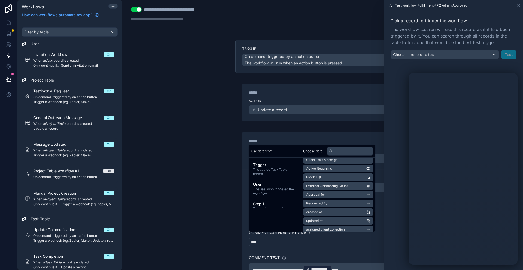
scroll to position [307, 0]
click at [321, 227] on li "Requested By" at bounding box center [338, 231] width 71 height 8
click at [321, 188] on li "User" at bounding box center [338, 192] width 71 height 8
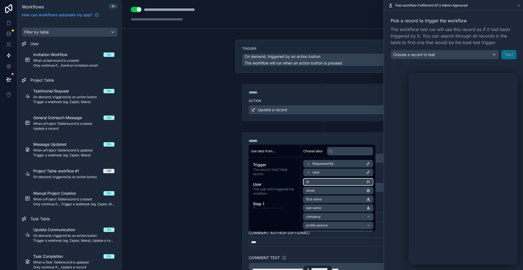
click at [321, 186] on li "id" at bounding box center [338, 182] width 71 height 8
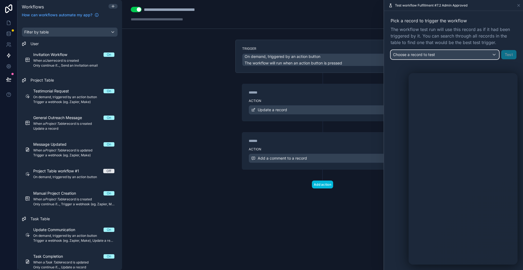
click at [478, 50] on div "Choose a record to test" at bounding box center [445, 54] width 108 height 9
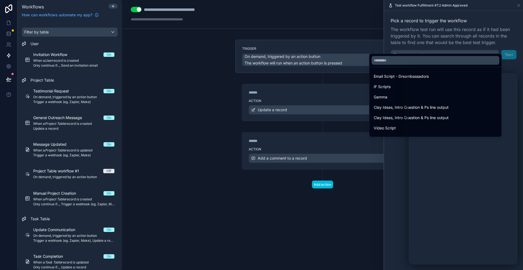
drag, startPoint x: 403, startPoint y: 71, endPoint x: 480, endPoint y: 54, distance: 78.9
click at [404, 73] on span "Email Script - Dreambassadors" at bounding box center [401, 76] width 55 height 7
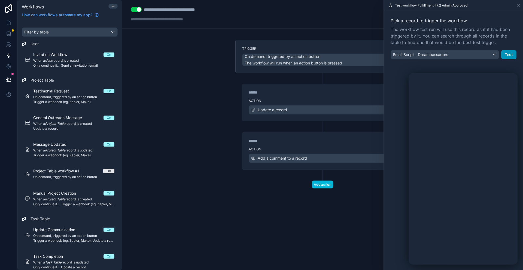
click at [505, 50] on button "Test" at bounding box center [508, 54] width 15 height 9
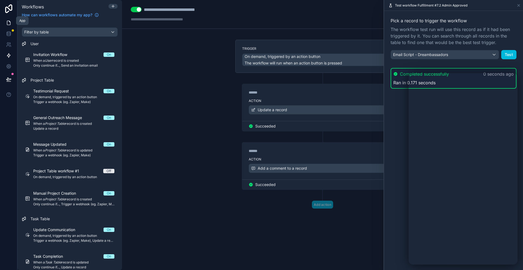
click at [4, 20] on link at bounding box center [8, 22] width 17 height 11
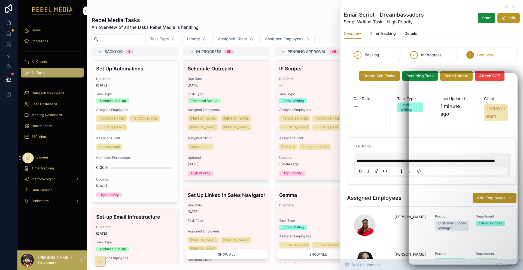
click at [378, 263] on div "Add a comment... 9 Comments" at bounding box center [431, 265] width 182 height 11
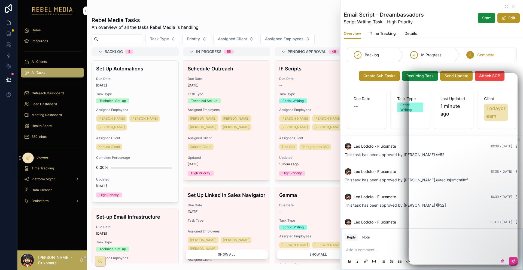
scroll to position [234, 0]
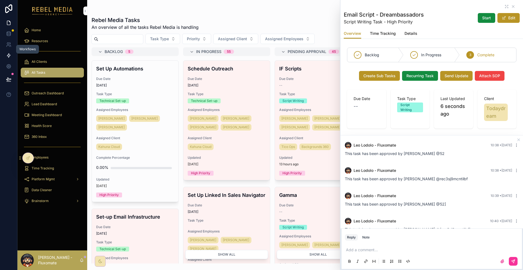
click at [8, 53] on icon at bounding box center [8, 55] width 5 height 5
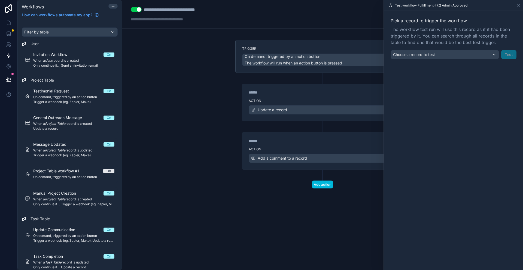
click at [322, 145] on div "Action Add a comment to a record" at bounding box center [322, 157] width 161 height 25
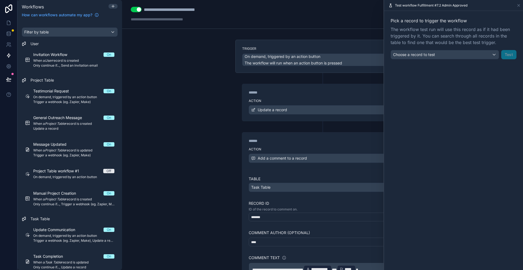
click at [337, 265] on p "**********" at bounding box center [322, 269] width 141 height 9
click at [332, 266] on div "**********" at bounding box center [317, 270] width 28 height 8
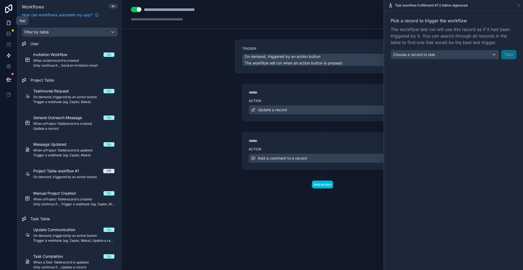
click at [7, 22] on icon at bounding box center [8, 23] width 3 height 4
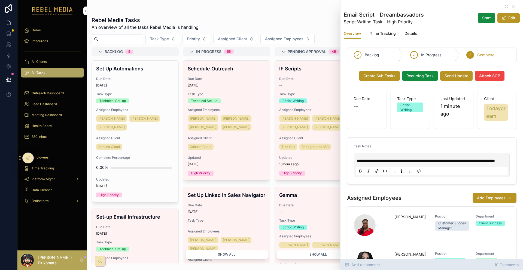
click at [383, 264] on span "Add a comment..." at bounding box center [364, 265] width 38 height 5
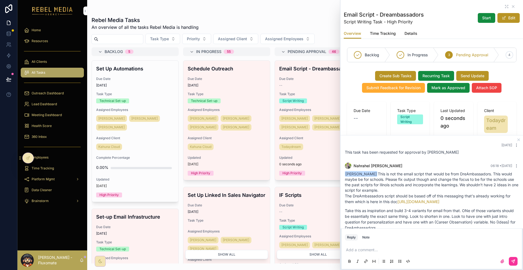
scroll to position [234, 0]
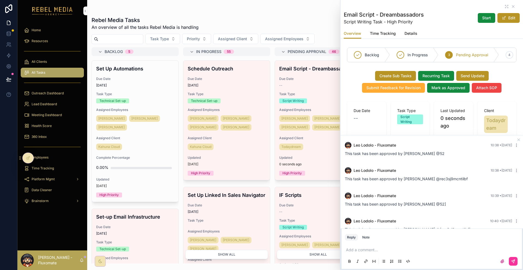
drag, startPoint x: 441, startPoint y: 223, endPoint x: 426, endPoint y: 225, distance: 15.2
click at [426, 240] on div "Leo Lodolo - Fluxomate 10:42 • Today This task has been approved by Leo Damilol…" at bounding box center [431, 252] width 180 height 24
click at [472, 252] on div "This task has been approved by Leo Damilola Ojo-George" at bounding box center [432, 256] width 174 height 9
drag, startPoint x: 399, startPoint y: 223, endPoint x: 449, endPoint y: 203, distance: 54.0
click at [451, 240] on div "Leo Lodolo - Fluxomate 10:42 • Today This task has been approved by Leo Damilol…" at bounding box center [431, 252] width 180 height 24
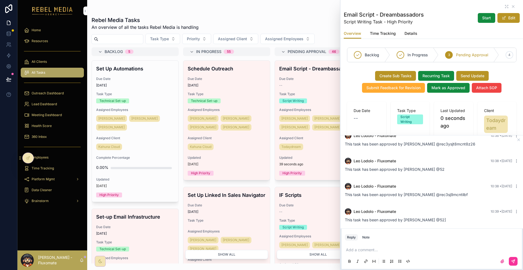
scroll to position [207, 0]
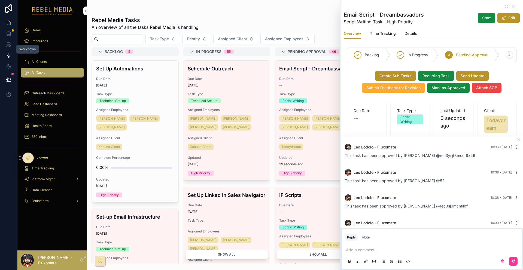
click at [6, 53] on icon at bounding box center [8, 55] width 5 height 5
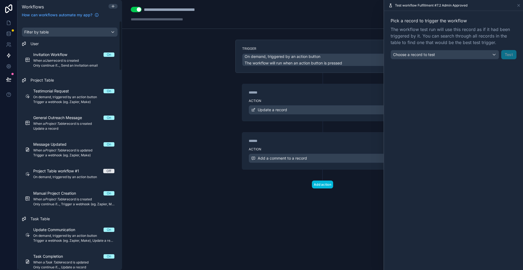
click at [295, 133] on div "****** Step 2" at bounding box center [322, 139] width 161 height 13
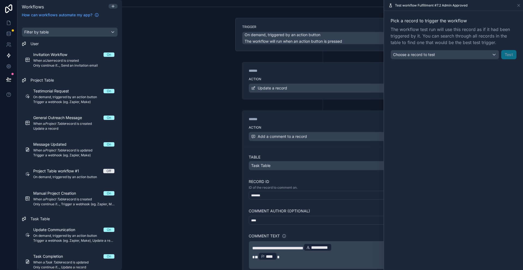
scroll to position [39, 0]
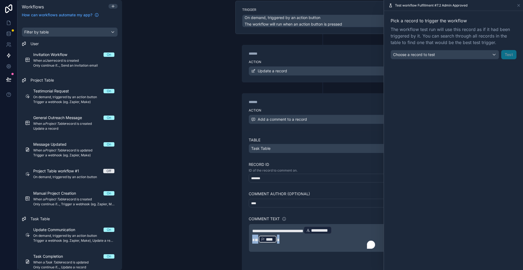
drag, startPoint x: 280, startPoint y: 208, endPoint x: 249, endPoint y: 209, distance: 31.9
click at [249, 224] on div "**********" at bounding box center [323, 238] width 148 height 28
click at [8, 20] on icon at bounding box center [8, 22] width 5 height 5
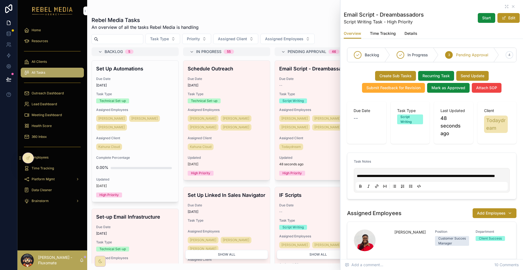
click at [294, 77] on span "Due Date" at bounding box center [318, 79] width 78 height 4
click at [383, 267] on span "Add a comment..." at bounding box center [364, 265] width 38 height 5
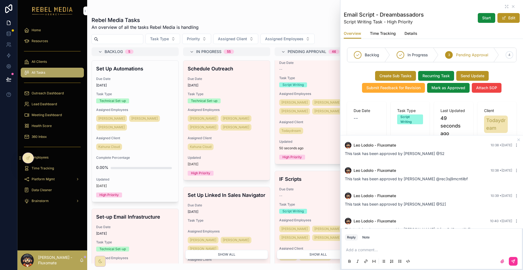
scroll to position [27, 0]
